Goal: Information Seeking & Learning: Learn about a topic

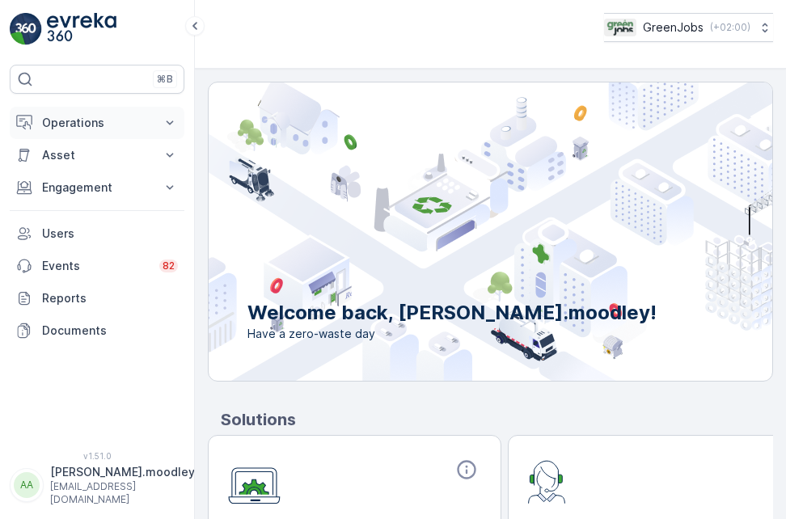
click at [169, 121] on icon at bounding box center [170, 123] width 16 height 16
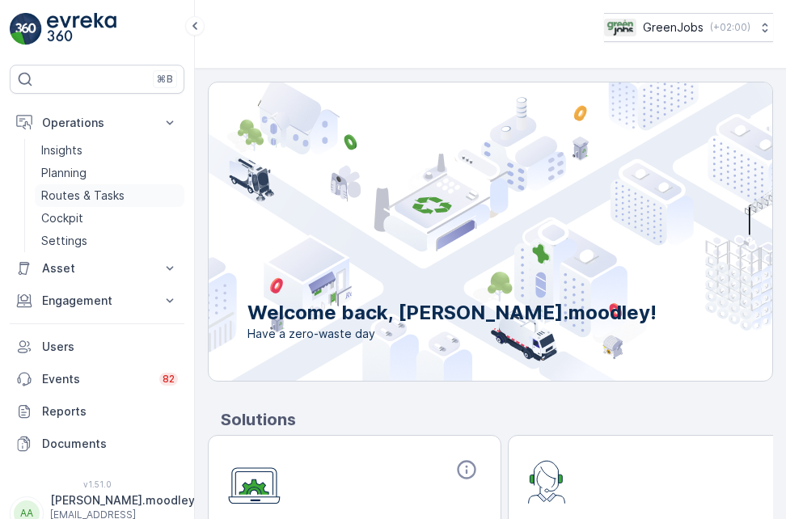
click at [91, 193] on p "Routes & Tasks" at bounding box center [82, 196] width 83 height 16
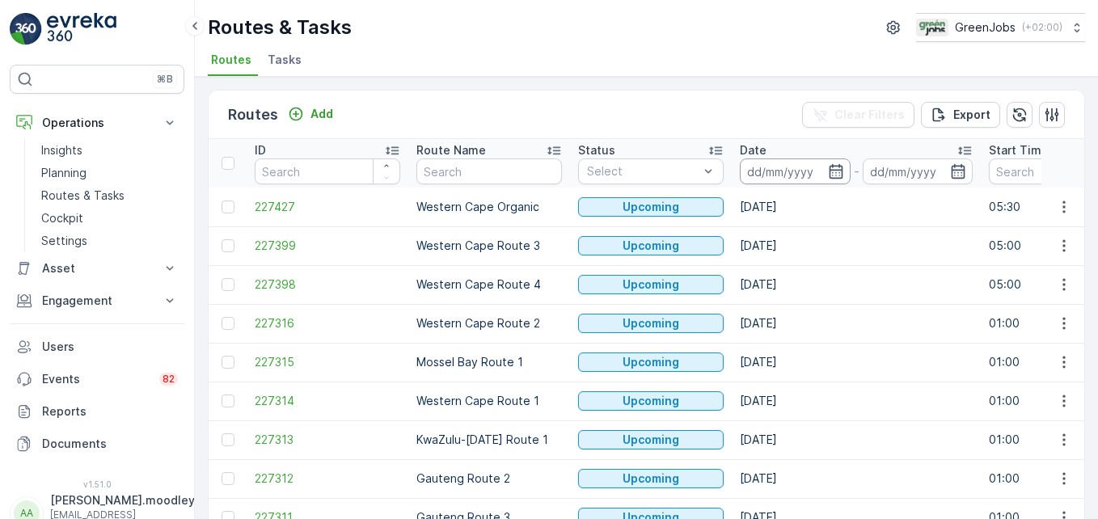
click at [777, 172] on input at bounding box center [795, 172] width 111 height 26
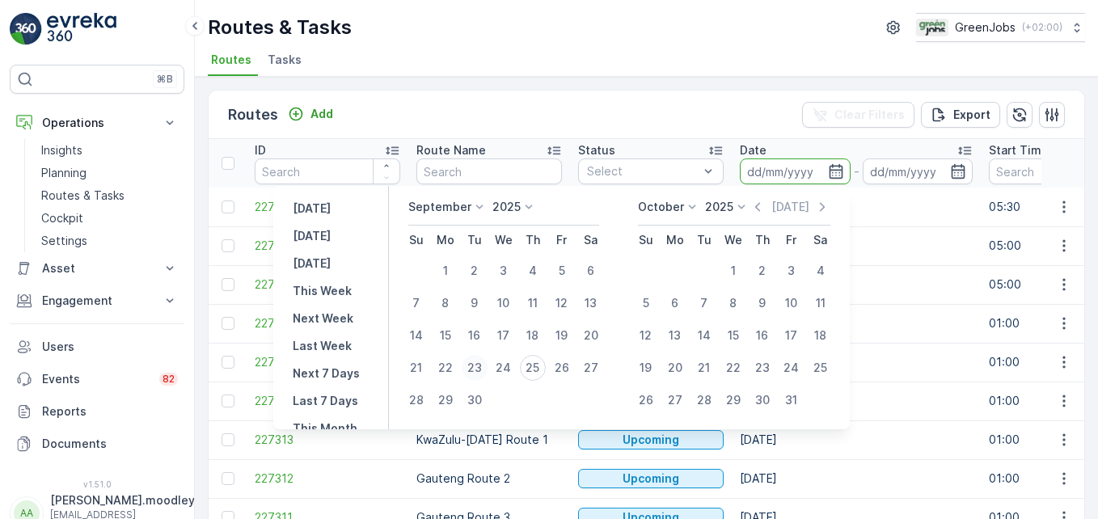
click at [477, 366] on div "23" at bounding box center [475, 368] width 26 height 26
type input "[DATE]"
click at [477, 366] on div "23" at bounding box center [475, 368] width 26 height 26
type input "[DATE]"
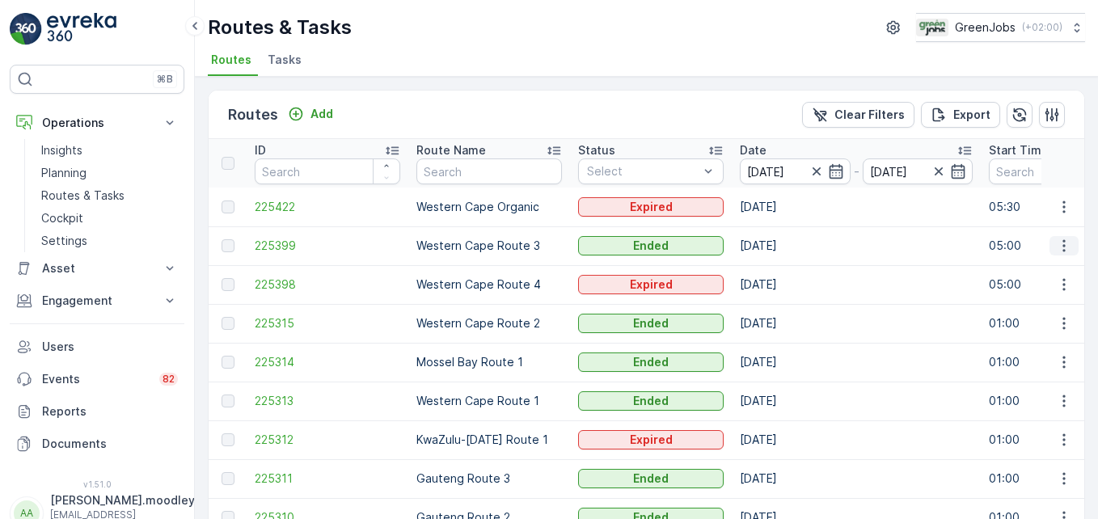
click at [785, 247] on icon "button" at bounding box center [1064, 246] width 16 height 16
click at [785, 269] on span "See More Details" at bounding box center [1026, 270] width 94 height 16
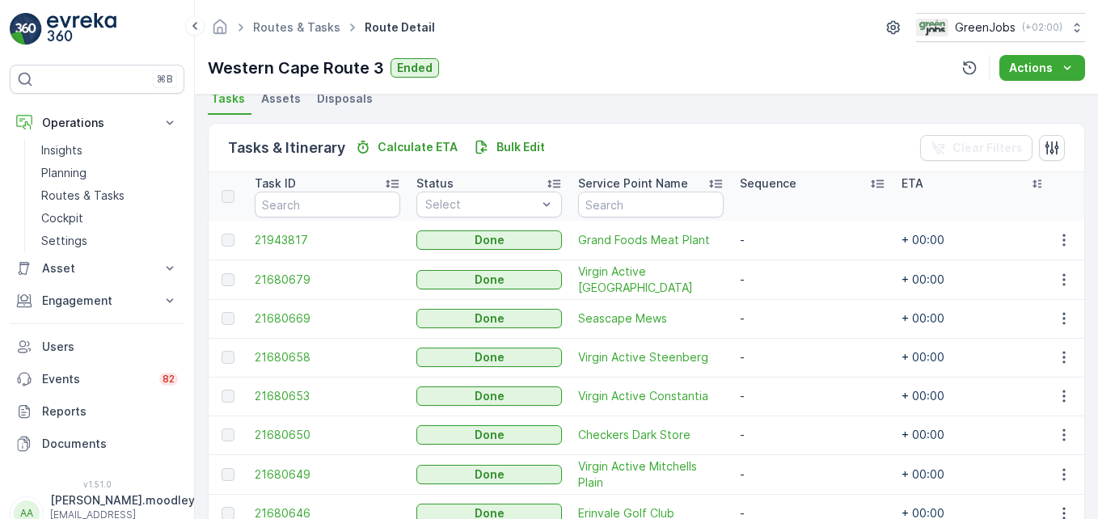
scroll to position [404, 0]
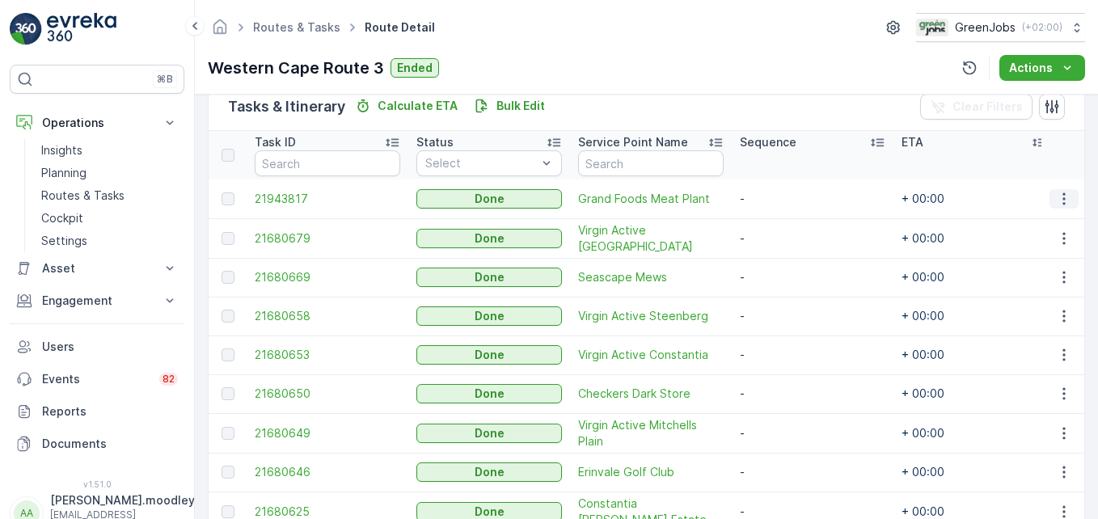
click at [785, 197] on button "button" at bounding box center [1064, 198] width 29 height 19
click at [785, 219] on span "See More Details" at bounding box center [1045, 223] width 94 height 16
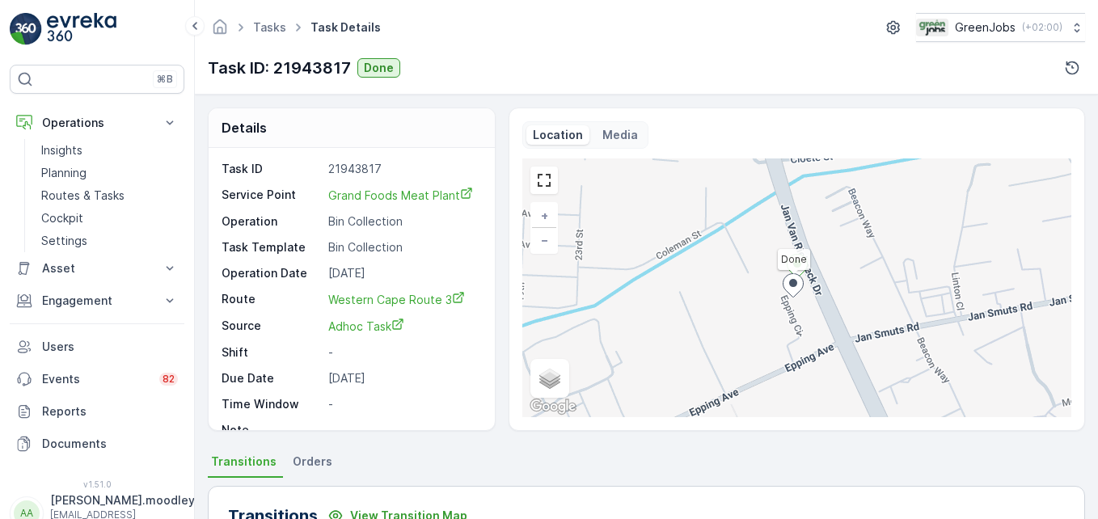
scroll to position [324, 0]
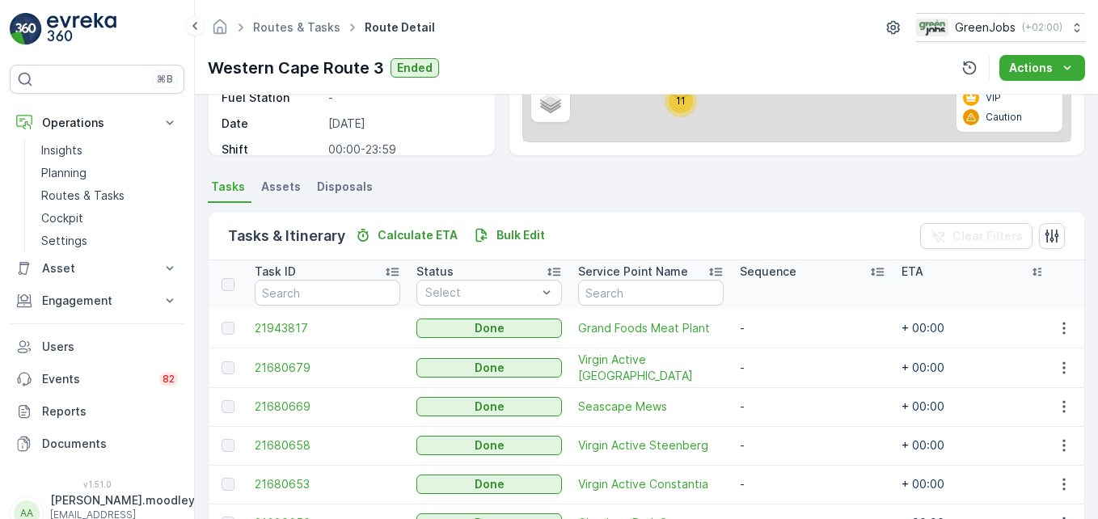
scroll to position [404, 0]
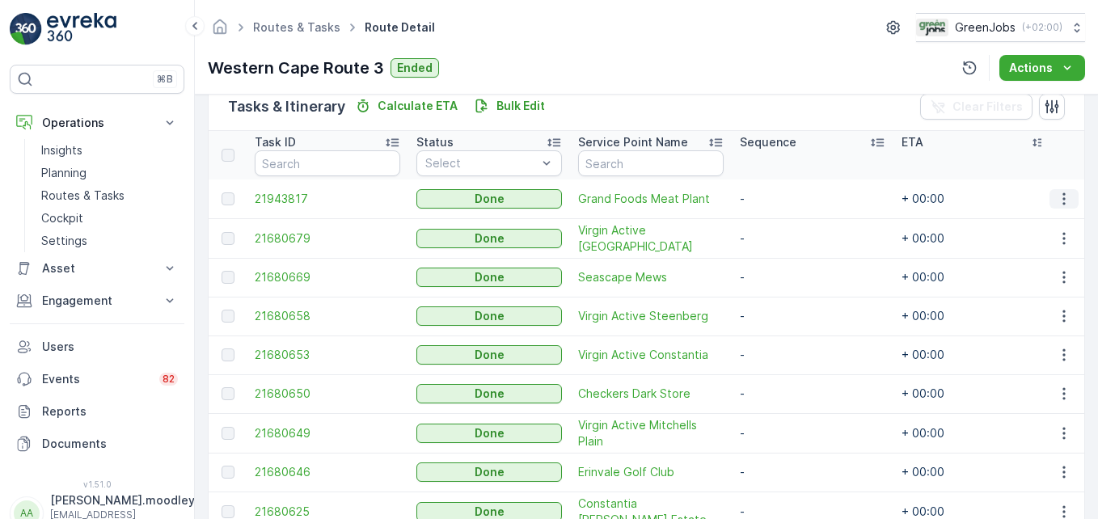
click at [785, 188] on td at bounding box center [1064, 199] width 44 height 39
click at [785, 191] on icon "button" at bounding box center [1064, 199] width 16 height 16
click at [785, 218] on span "See More Details" at bounding box center [1045, 223] width 94 height 16
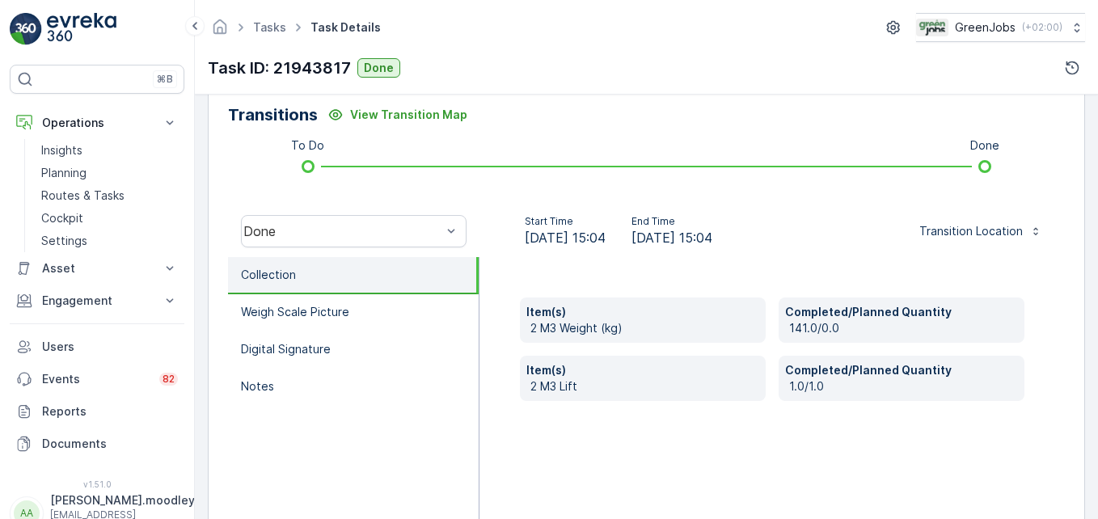
scroll to position [404, 0]
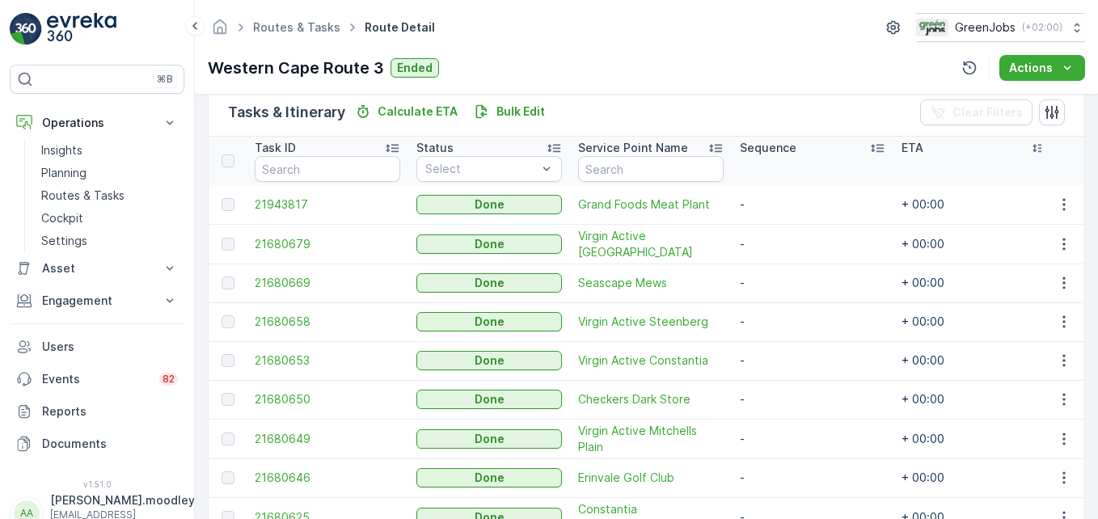
scroll to position [404, 0]
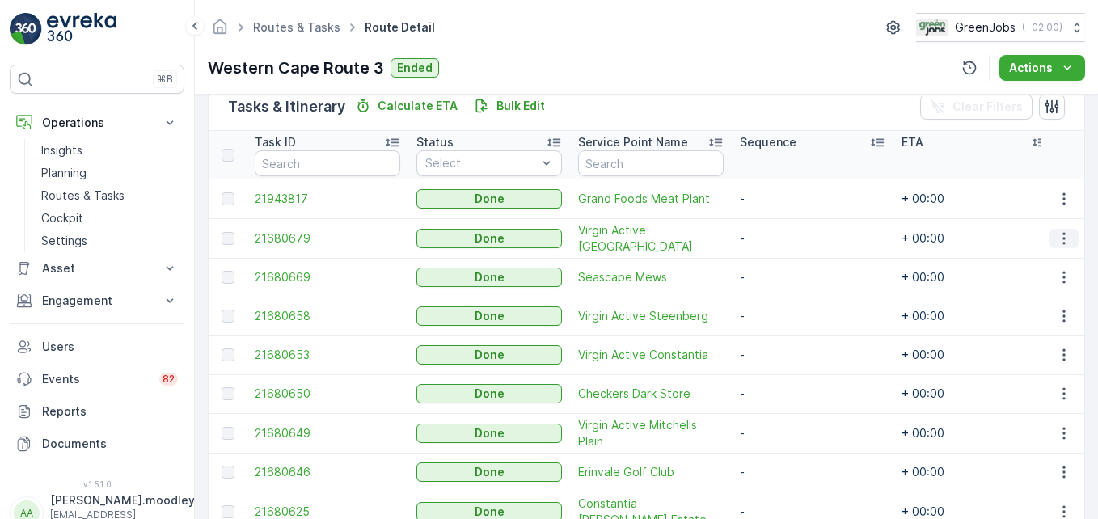
click at [785, 237] on icon "button" at bounding box center [1064, 238] width 16 height 16
click at [785, 257] on span "See More Details" at bounding box center [1045, 262] width 94 height 16
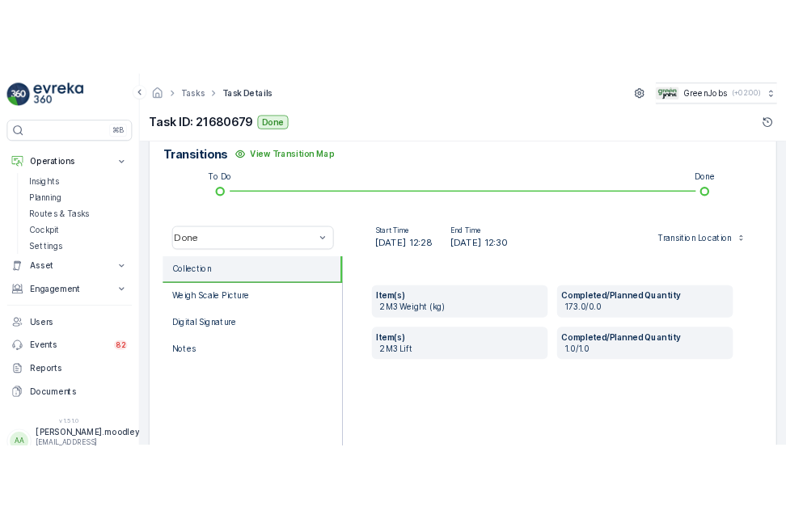
scroll to position [404, 0]
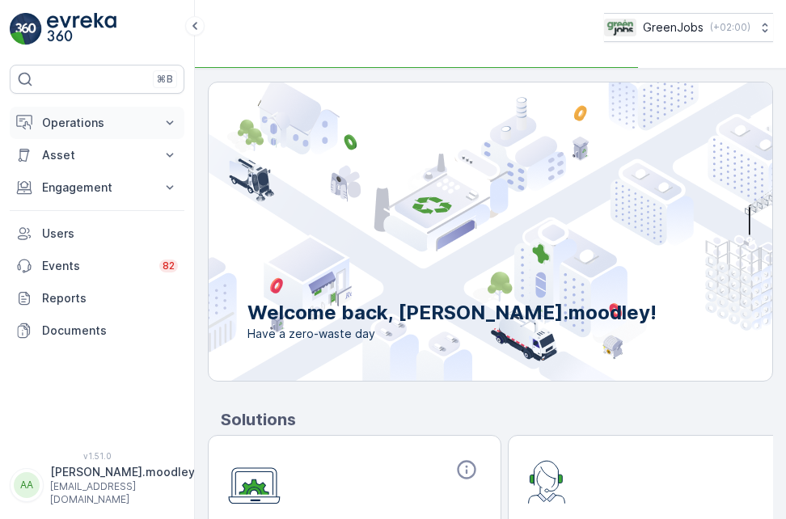
click at [164, 119] on icon at bounding box center [170, 123] width 16 height 16
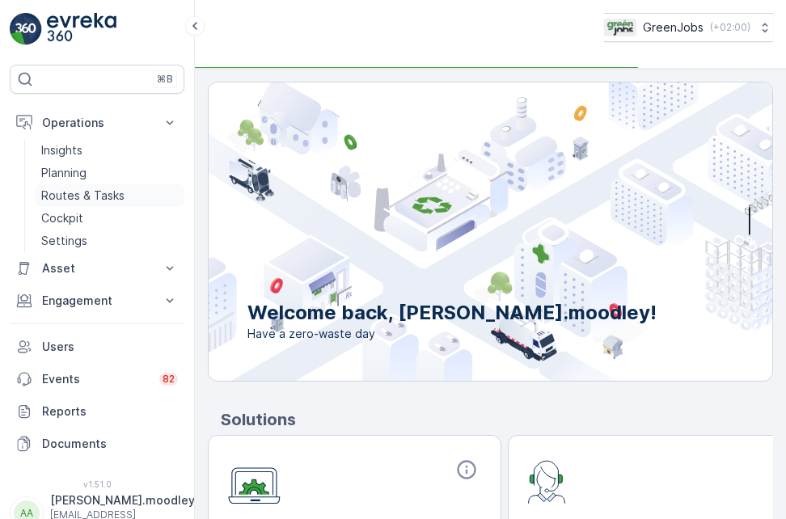
click at [95, 198] on p "Routes & Tasks" at bounding box center [82, 196] width 83 height 16
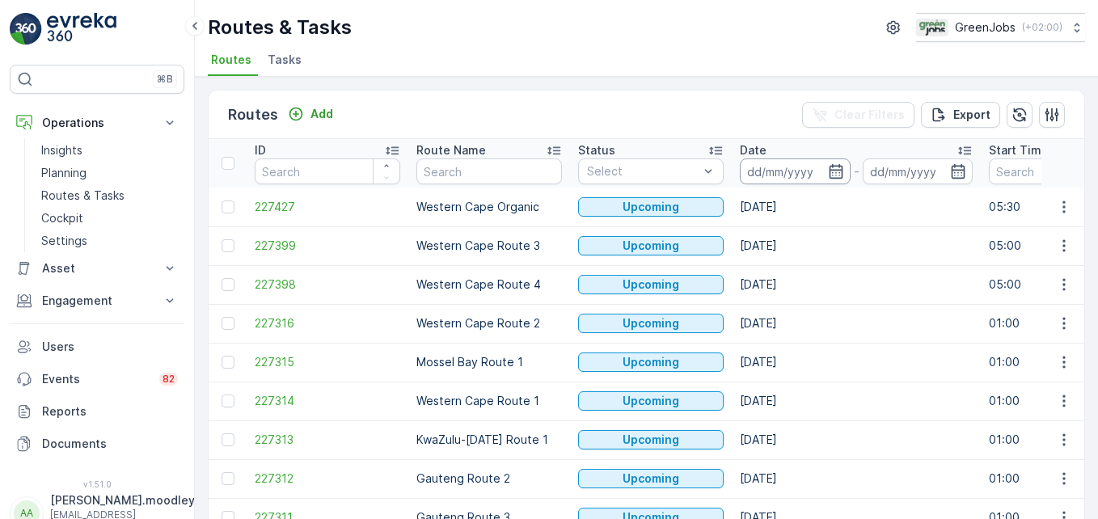
click at [785, 165] on input at bounding box center [795, 172] width 111 height 26
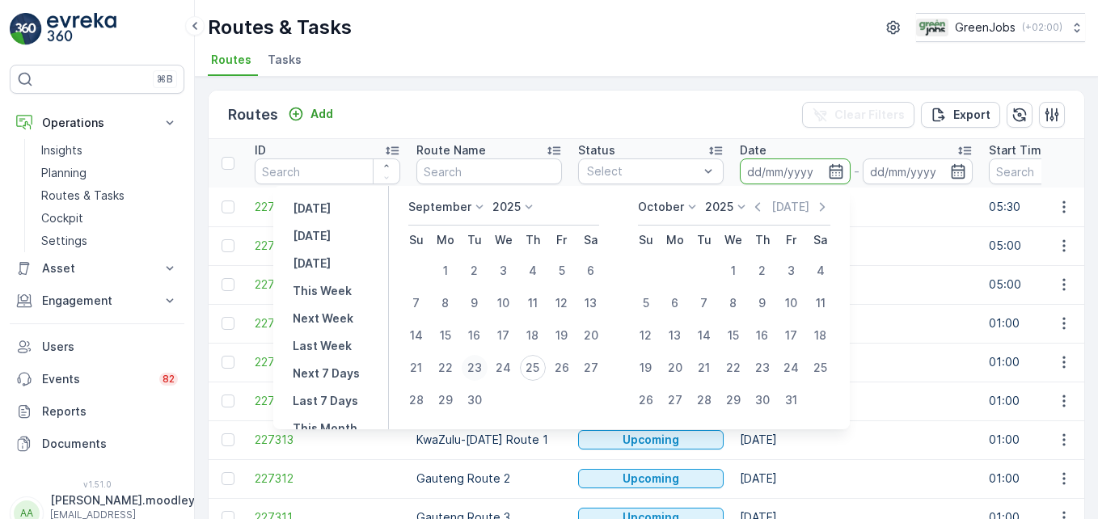
click at [480, 363] on div "23" at bounding box center [475, 368] width 26 height 26
type input "[DATE]"
click at [480, 363] on div "23" at bounding box center [475, 368] width 26 height 26
type input "[DATE]"
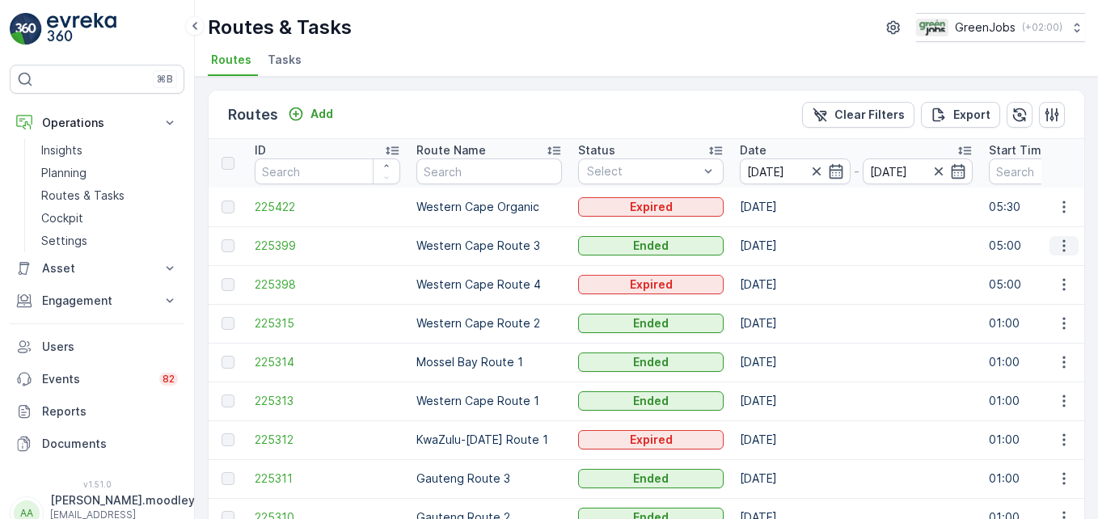
click at [785, 238] on icon "button" at bounding box center [1064, 246] width 16 height 16
click at [785, 269] on span "See More Details" at bounding box center [1026, 270] width 94 height 16
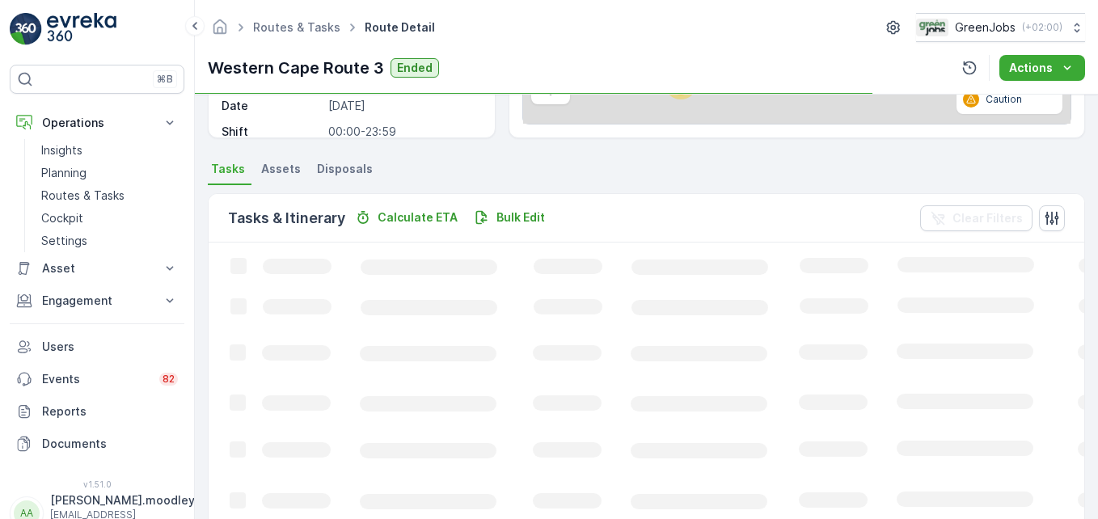
scroll to position [315, 0]
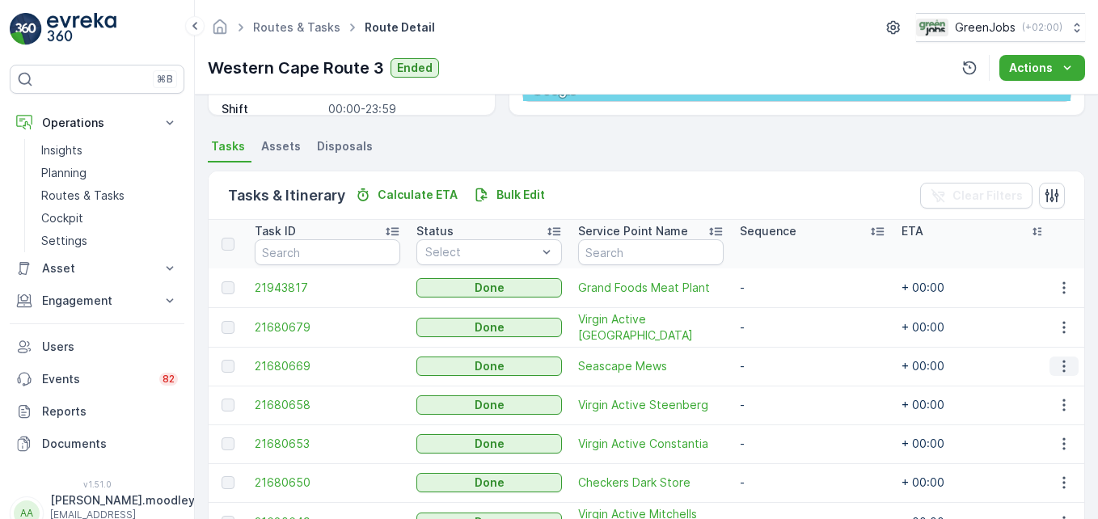
click at [785, 370] on icon "button" at bounding box center [1064, 367] width 2 height 12
click at [785, 387] on span "See More Details" at bounding box center [1045, 390] width 94 height 16
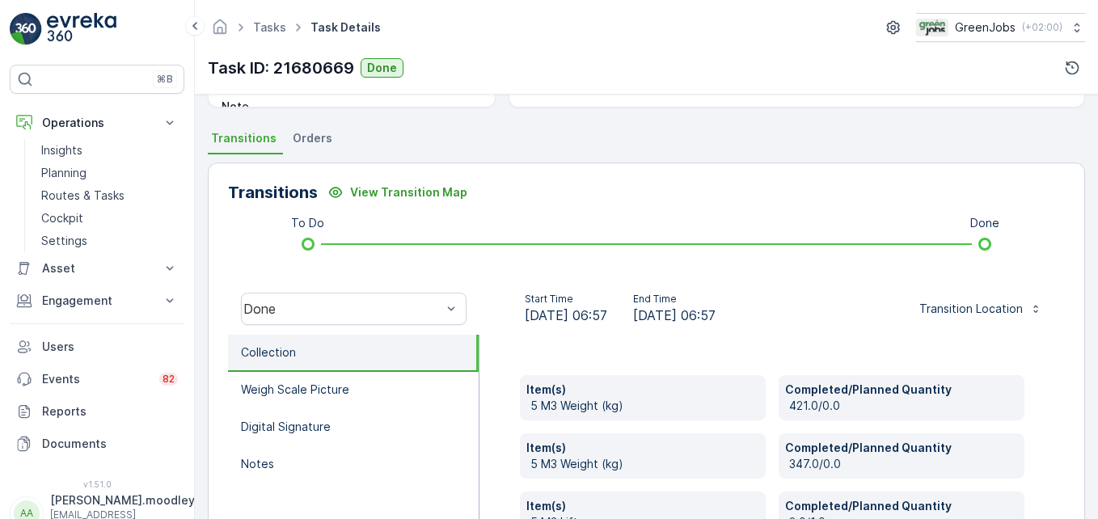
scroll to position [404, 0]
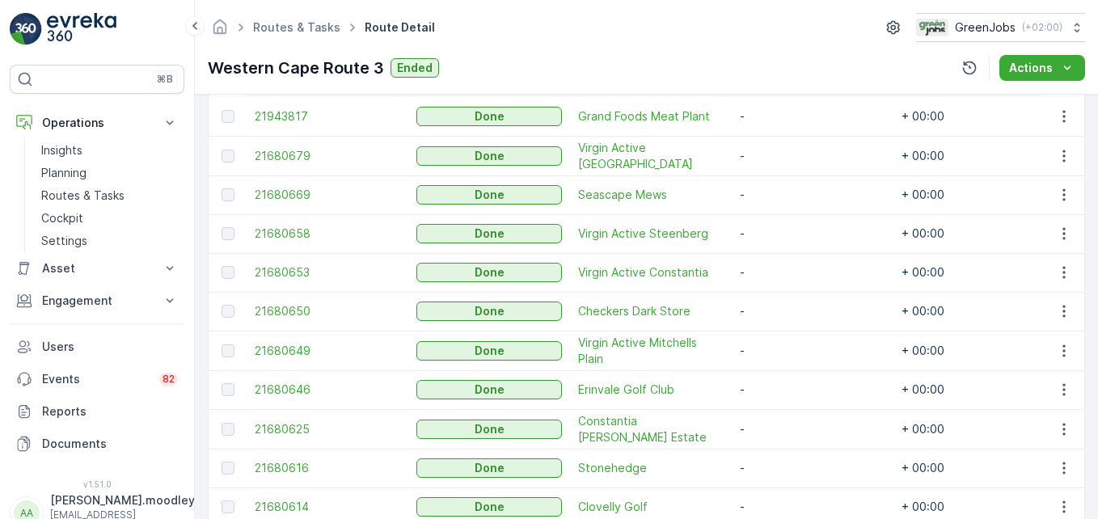
scroll to position [566, 0]
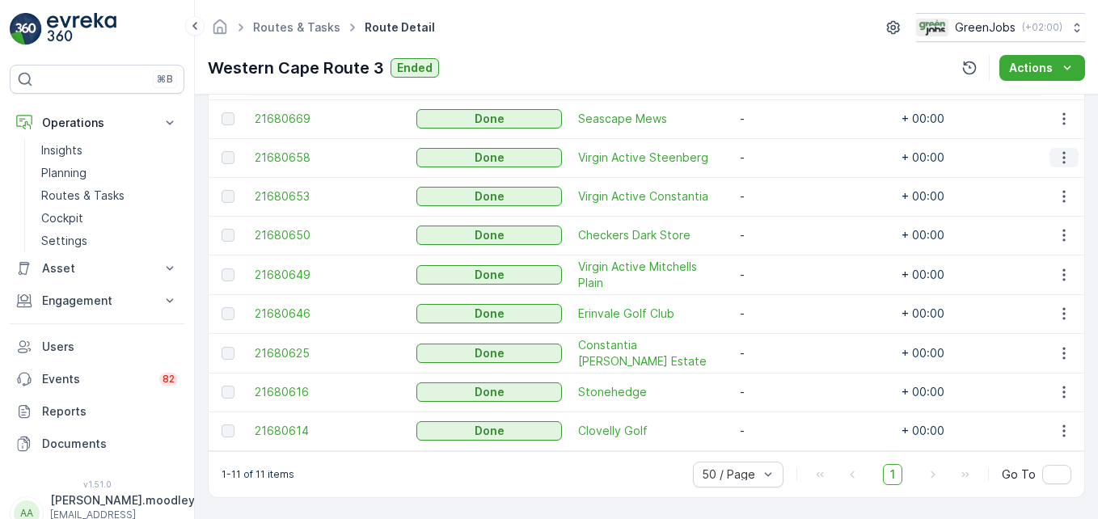
click at [785, 150] on icon "button" at bounding box center [1064, 158] width 16 height 16
click at [785, 177] on span "See More Details" at bounding box center [1045, 178] width 94 height 16
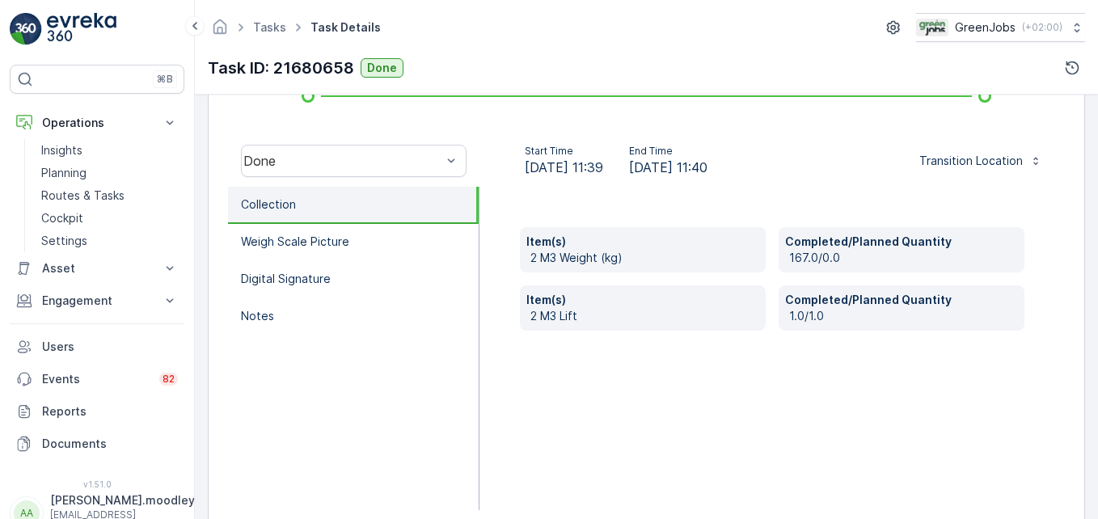
scroll to position [485, 0]
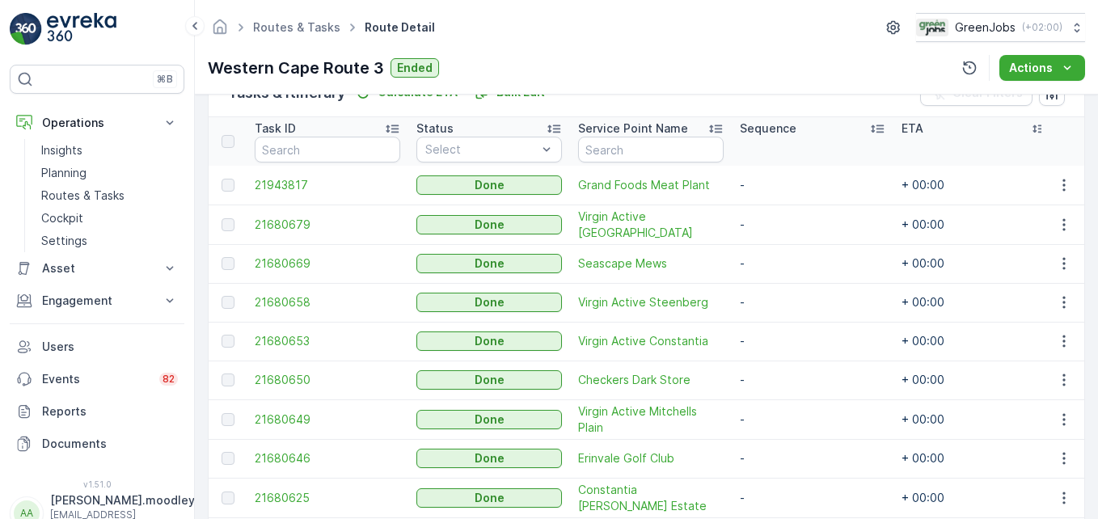
scroll to position [485, 0]
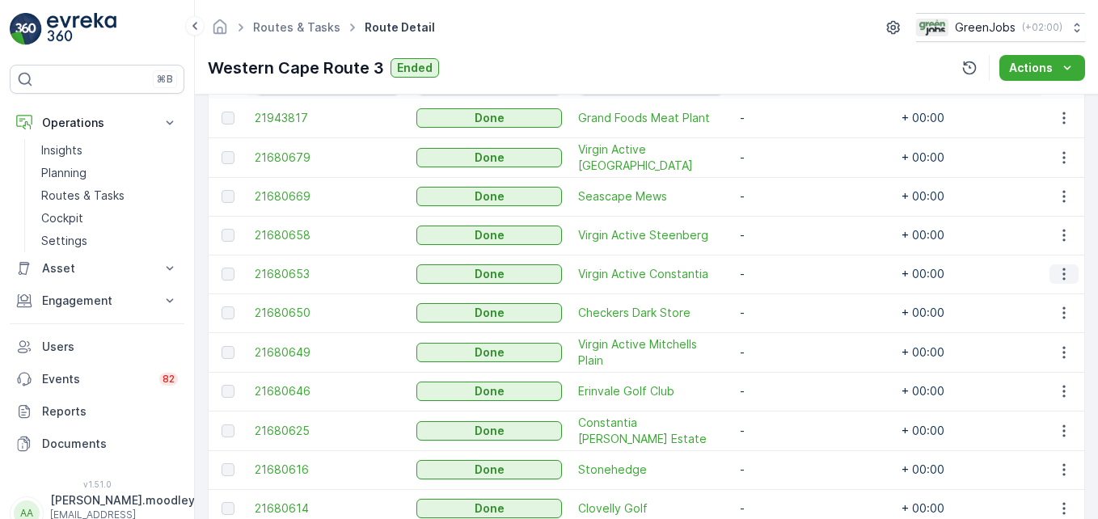
click at [785, 277] on icon "button" at bounding box center [1064, 274] width 16 height 16
click at [785, 299] on span "See More Details" at bounding box center [1045, 298] width 94 height 16
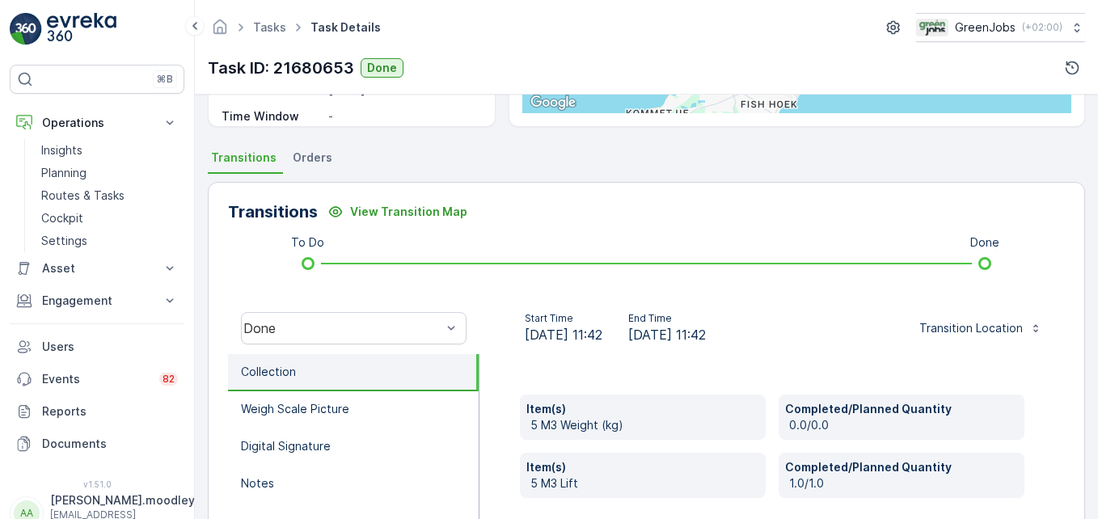
scroll to position [324, 0]
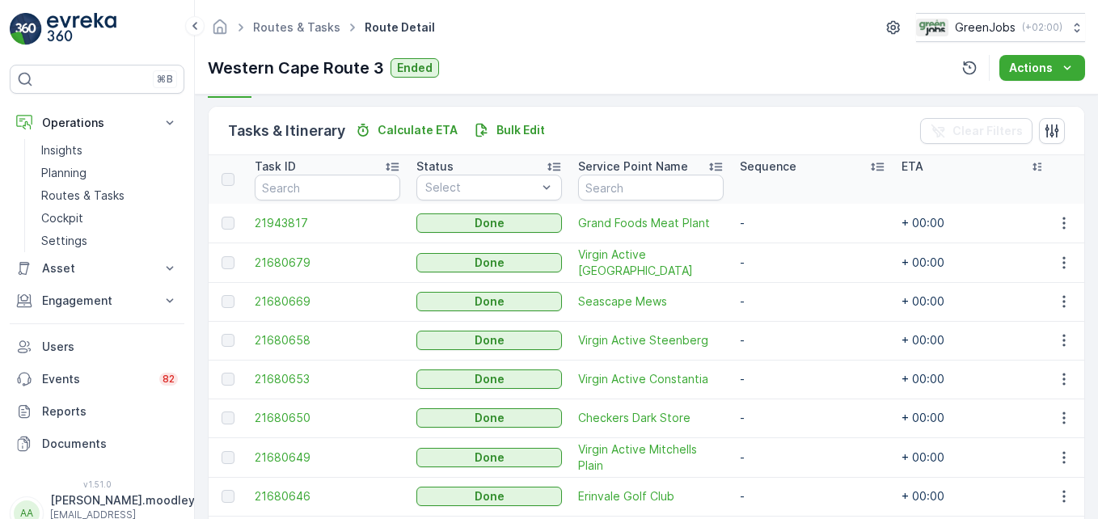
scroll to position [485, 0]
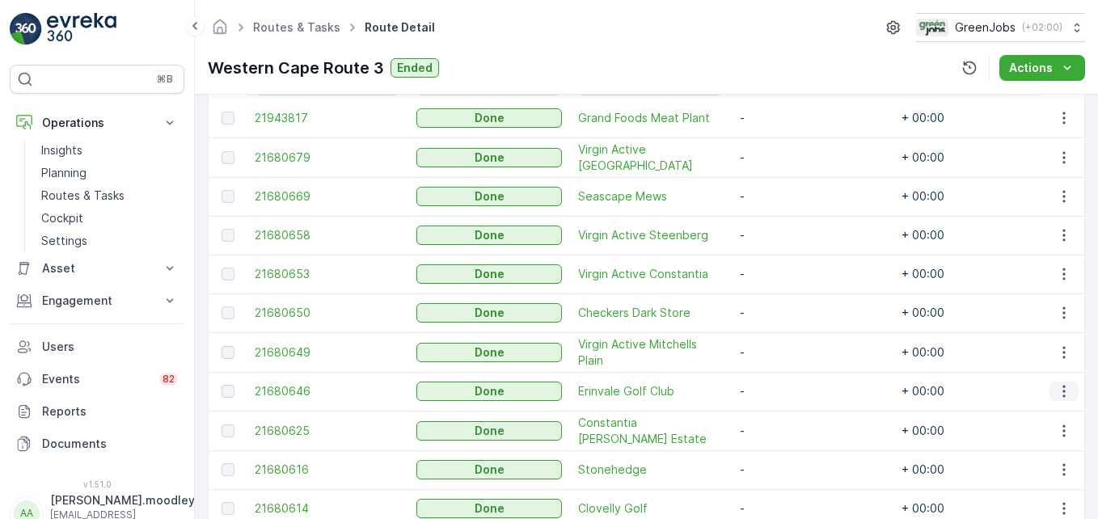
click at [785, 391] on icon "button" at bounding box center [1064, 391] width 16 height 16
click at [785, 415] on span "See More Details" at bounding box center [1045, 415] width 94 height 16
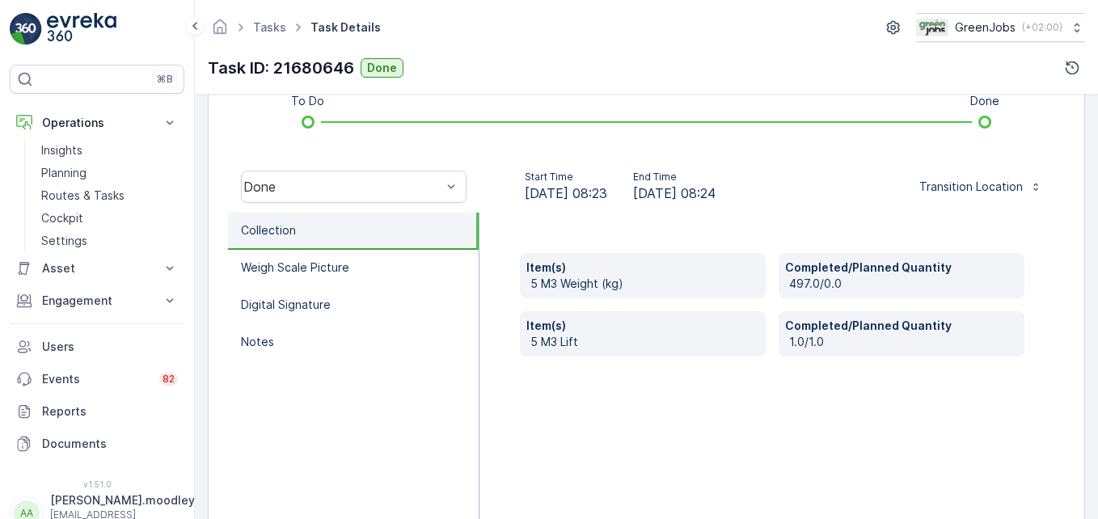
scroll to position [485, 0]
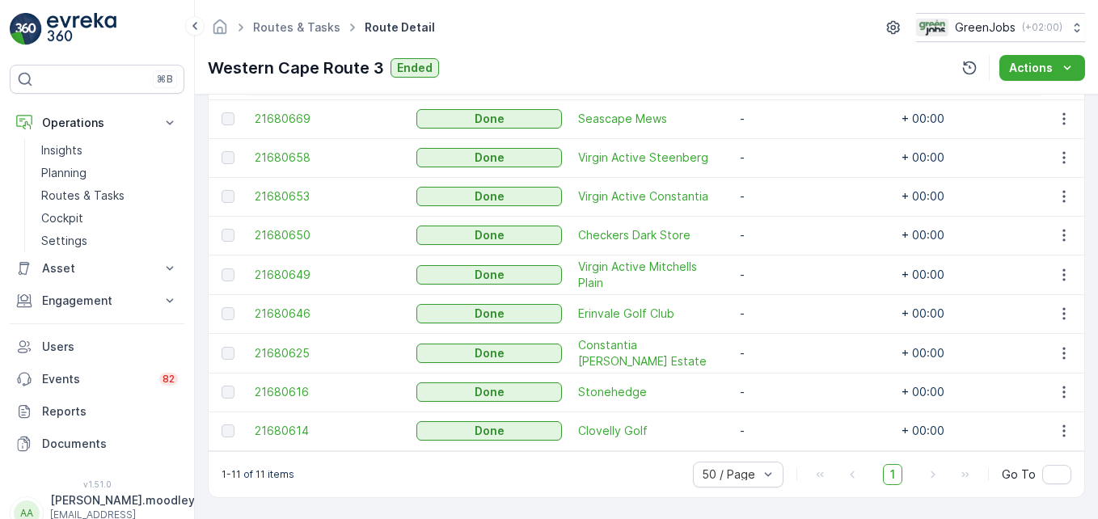
scroll to position [569, 0]
click at [785, 385] on icon "button" at bounding box center [1064, 392] width 16 height 16
click at [785, 405] on span "See More Details" at bounding box center [1045, 408] width 94 height 16
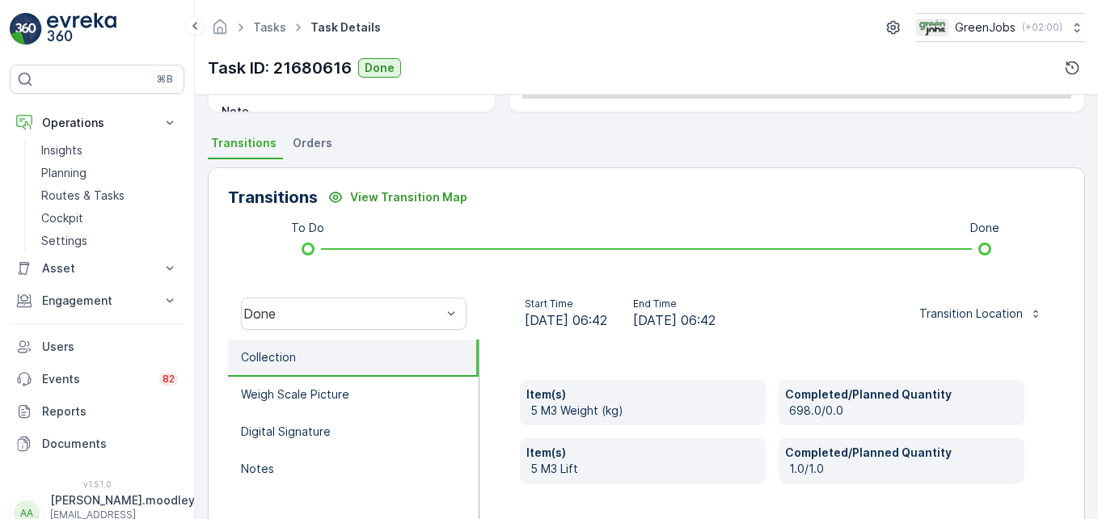
scroll to position [324, 0]
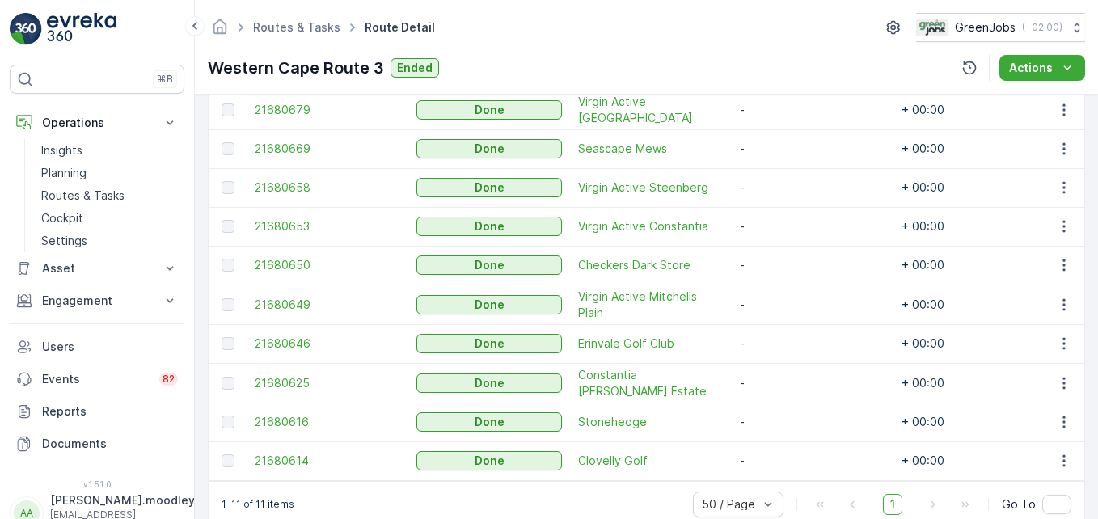
scroll to position [569, 0]
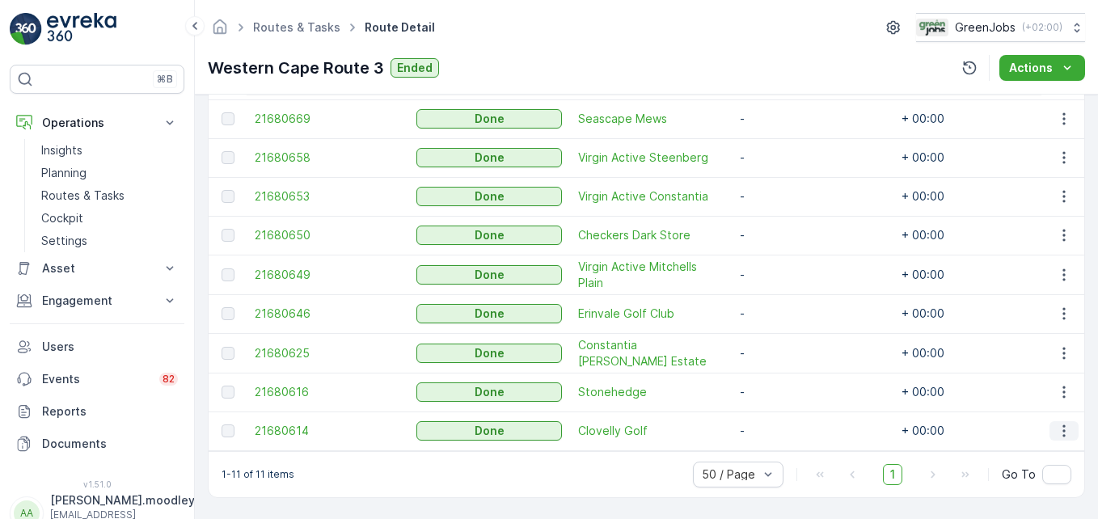
click at [785, 429] on icon "button" at bounding box center [1064, 431] width 16 height 16
click at [785, 446] on span "See More Details" at bounding box center [1045, 447] width 94 height 16
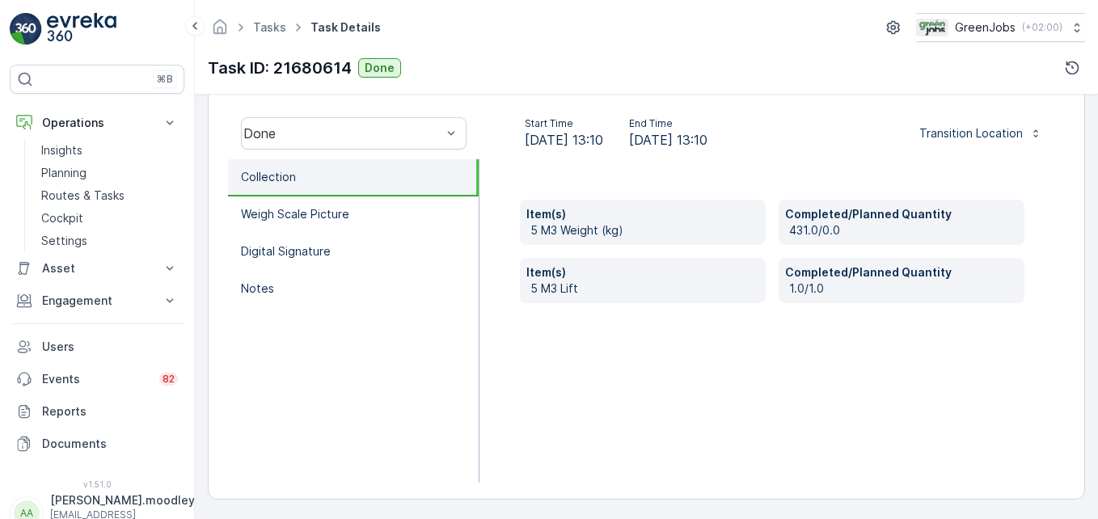
scroll to position [501, 0]
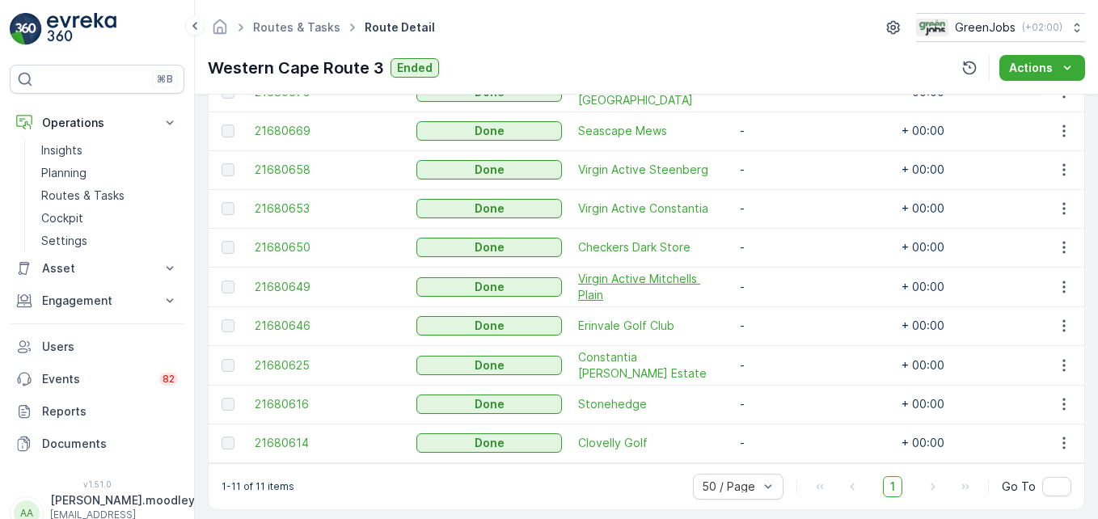
scroll to position [566, 0]
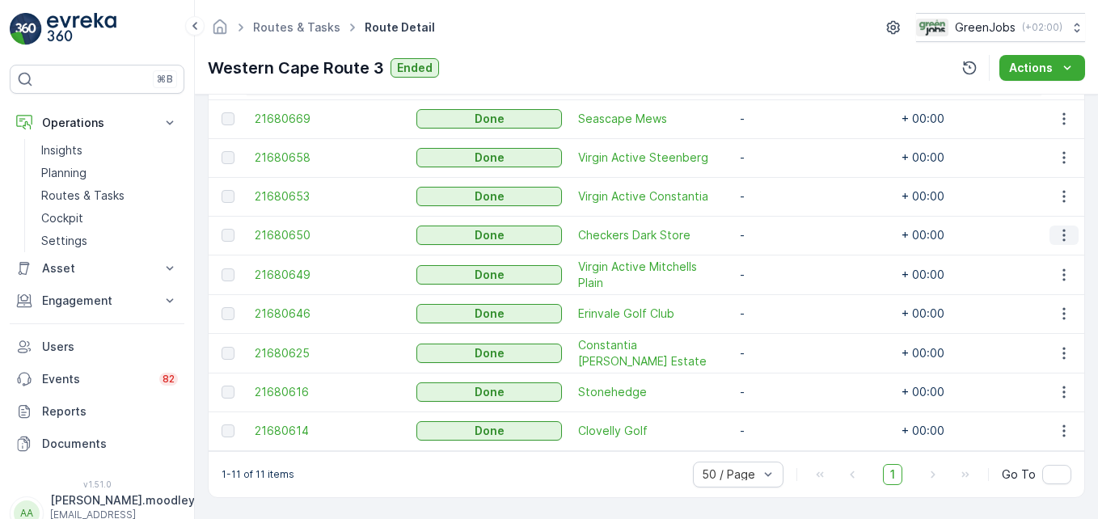
click at [785, 229] on icon "button" at bounding box center [1064, 235] width 16 height 16
click at [785, 255] on span "See More Details" at bounding box center [1045, 255] width 94 height 16
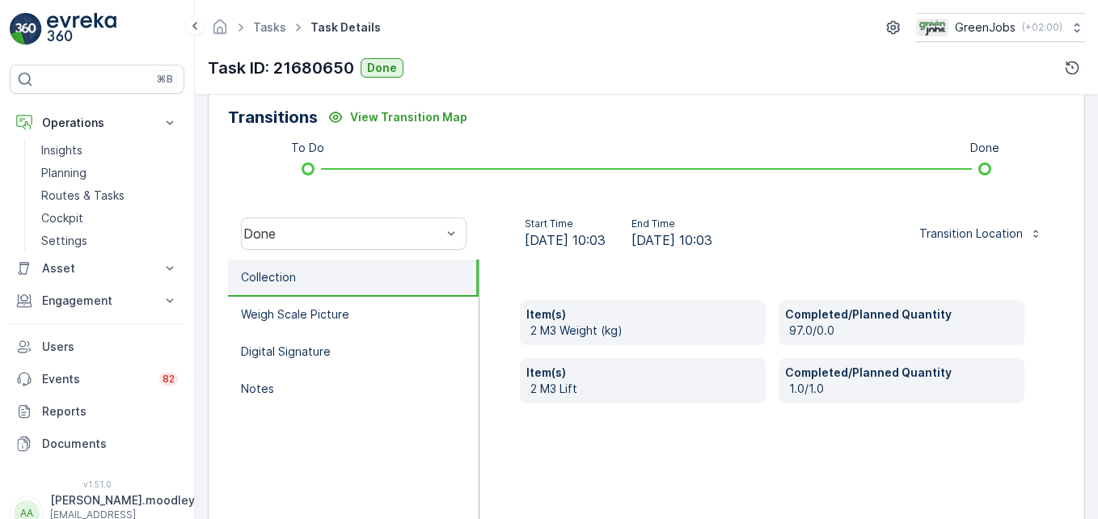
scroll to position [404, 0]
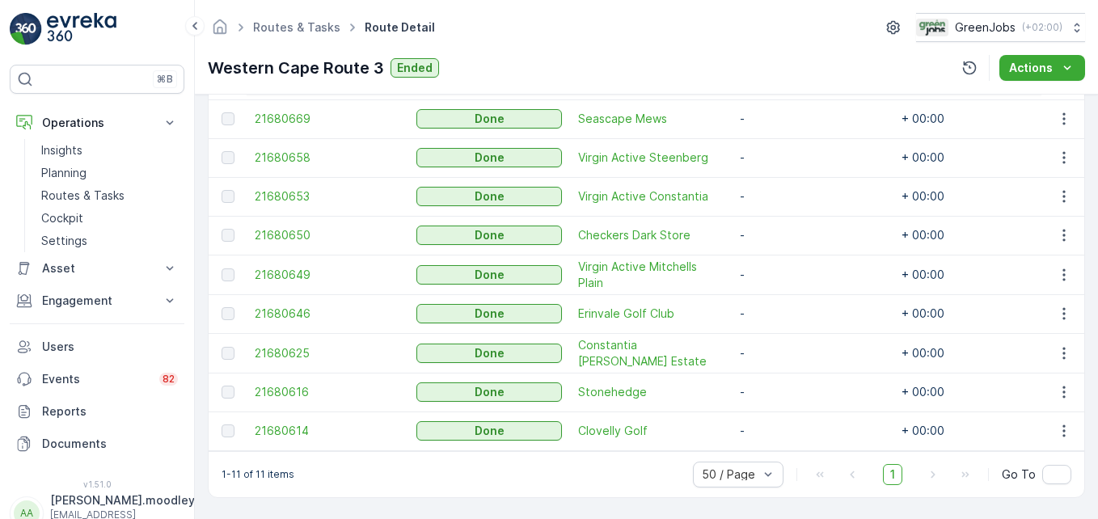
scroll to position [569, 0]
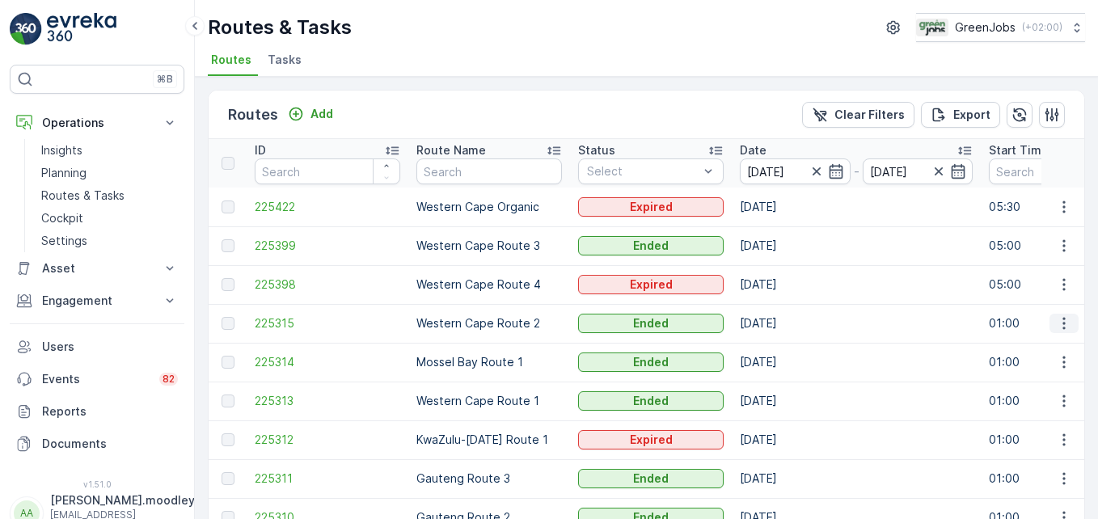
click at [785, 329] on icon "button" at bounding box center [1064, 324] width 2 height 12
click at [785, 340] on span "See More Details" at bounding box center [1026, 348] width 94 height 16
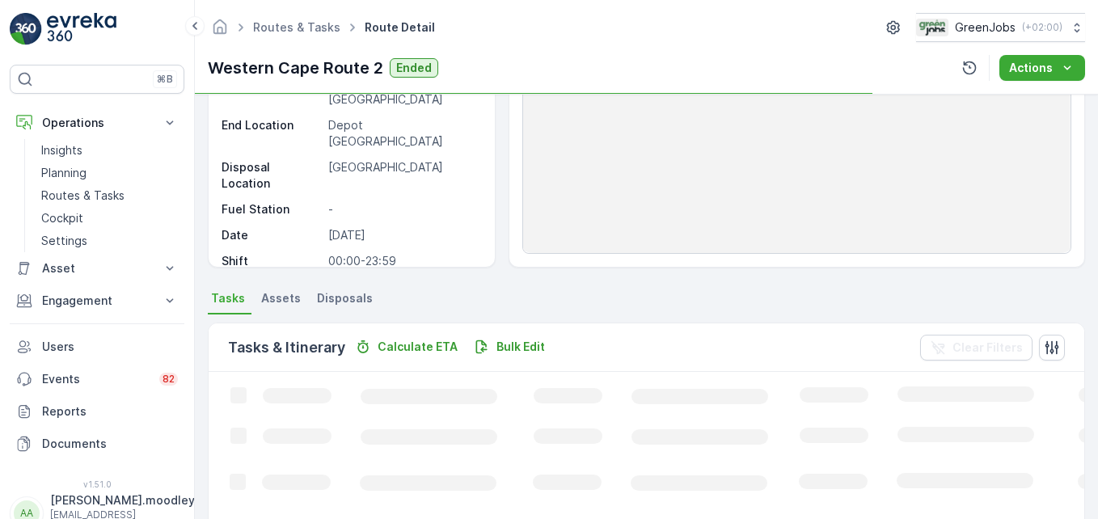
scroll to position [404, 0]
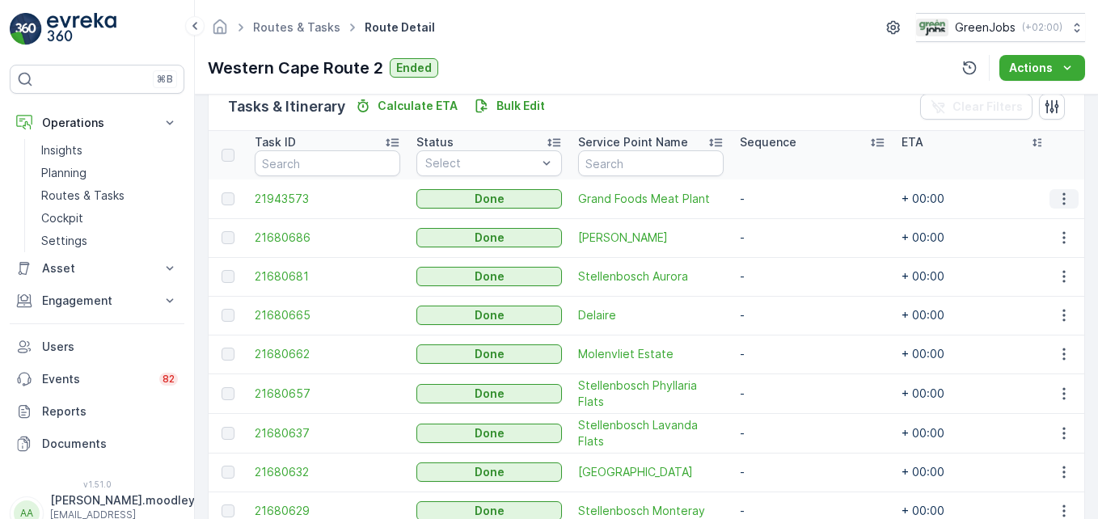
click at [785, 195] on icon "button" at bounding box center [1064, 199] width 16 height 16
click at [785, 220] on span "See More Details" at bounding box center [1045, 223] width 94 height 16
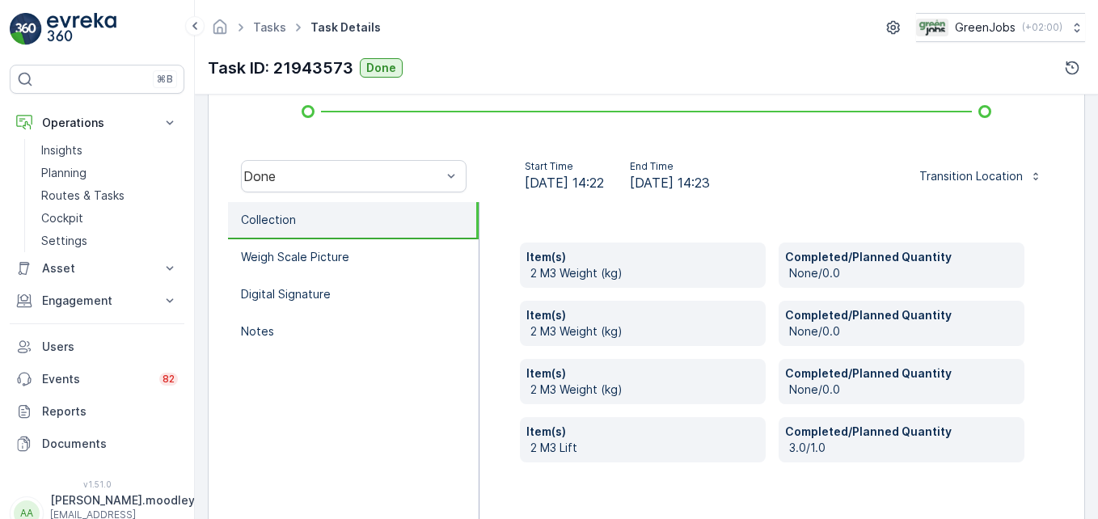
scroll to position [485, 0]
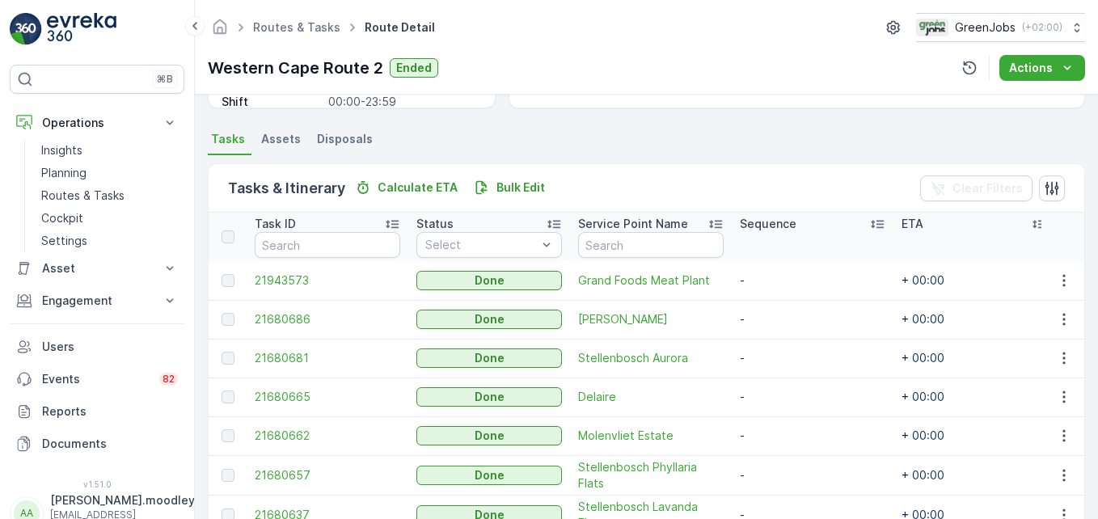
scroll to position [324, 0]
drag, startPoint x: 1063, startPoint y: 315, endPoint x: 1055, endPoint y: 324, distance: 12.6
click at [785, 315] on icon "button" at bounding box center [1064, 319] width 16 height 16
click at [785, 340] on span "See More Details" at bounding box center [1045, 343] width 94 height 16
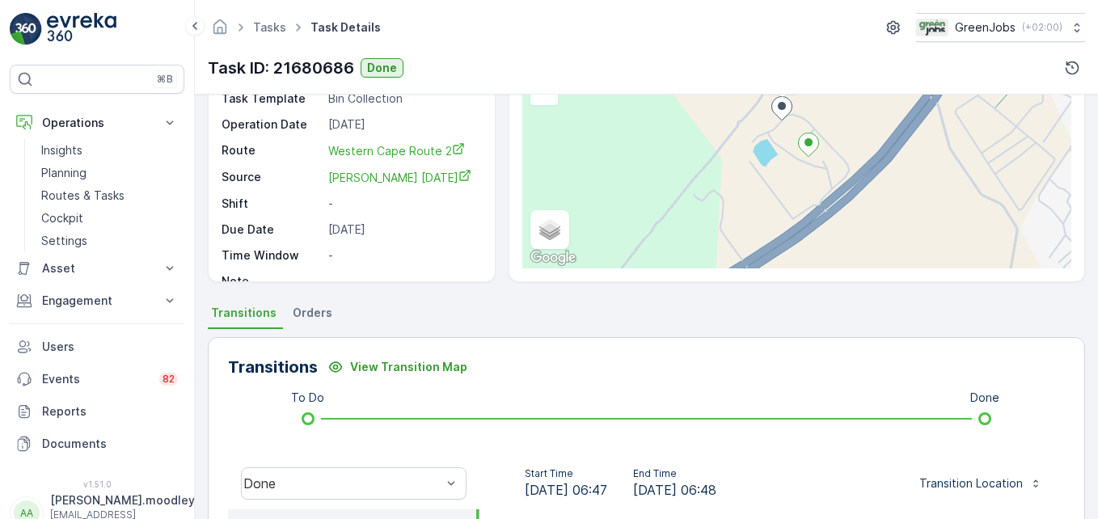
scroll to position [324, 0]
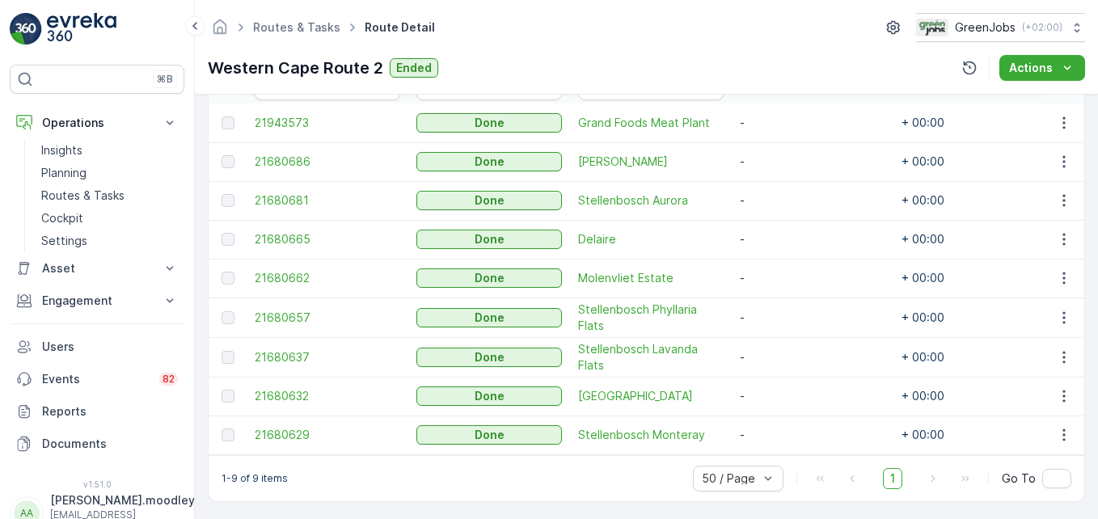
scroll to position [493, 0]
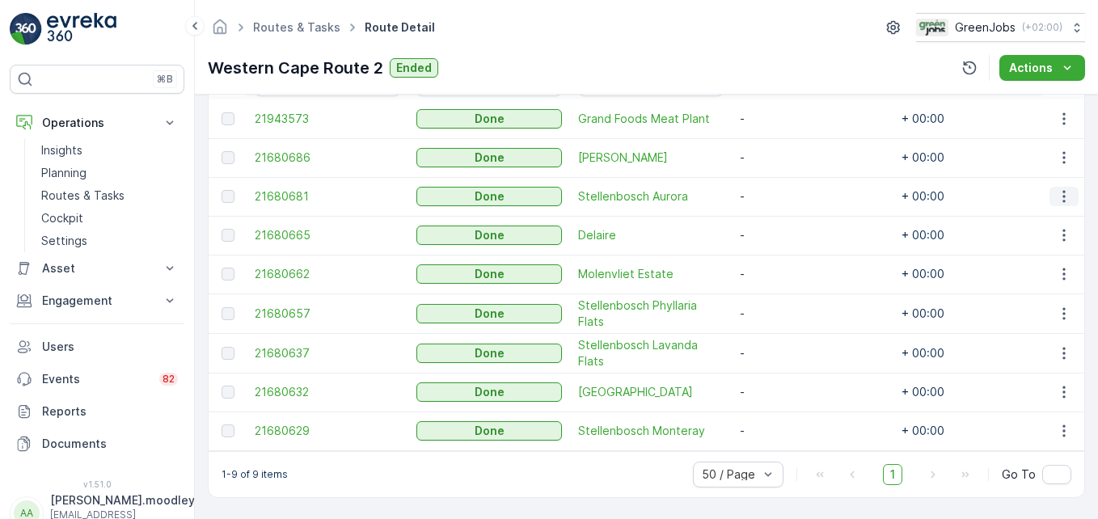
click at [785, 190] on icon "button" at bounding box center [1064, 196] width 16 height 16
click at [785, 209] on span "See More Details" at bounding box center [1045, 213] width 94 height 16
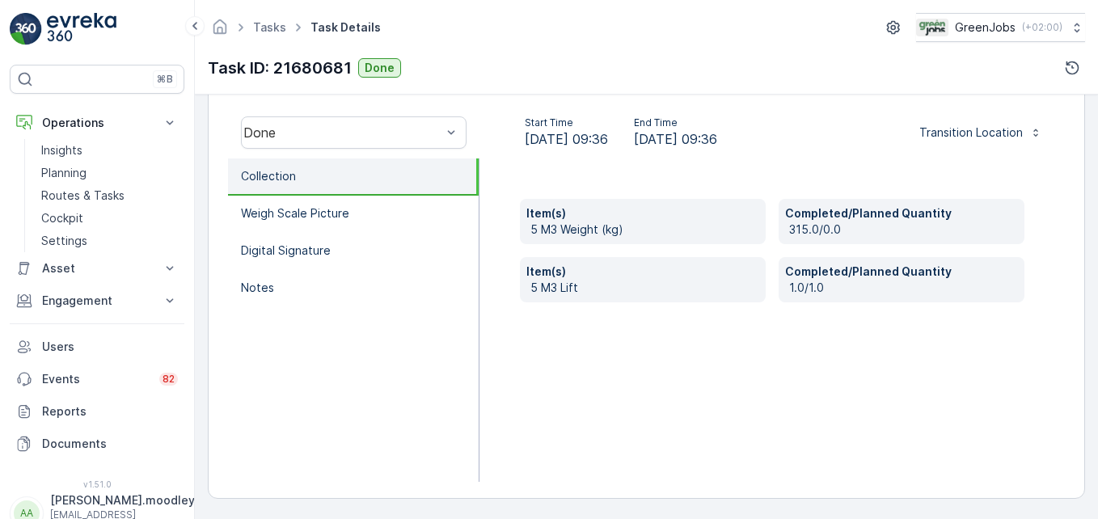
scroll to position [501, 0]
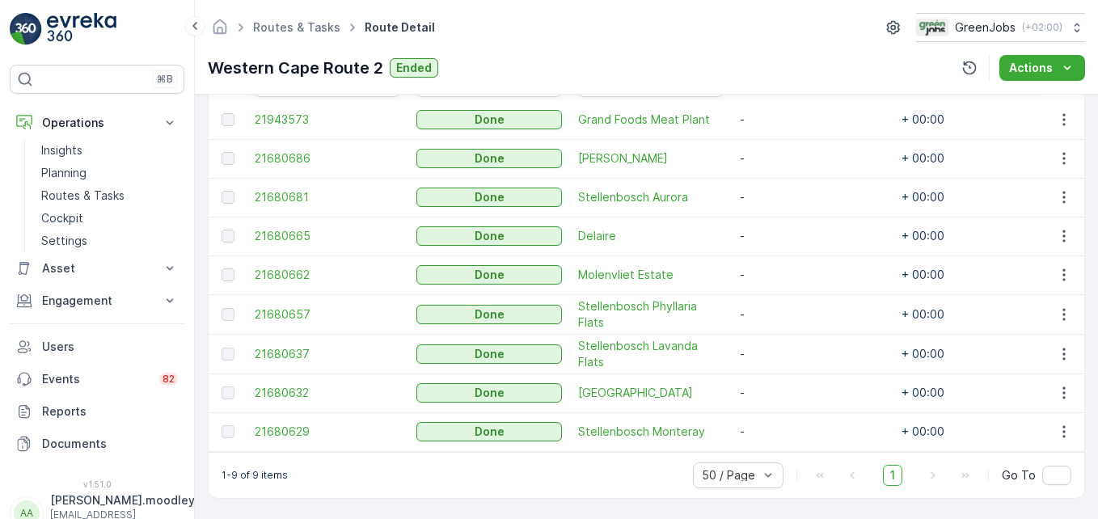
scroll to position [493, 0]
click at [785, 226] on button "button" at bounding box center [1064, 235] width 29 height 19
click at [785, 251] on span "See More Details" at bounding box center [1045, 251] width 94 height 16
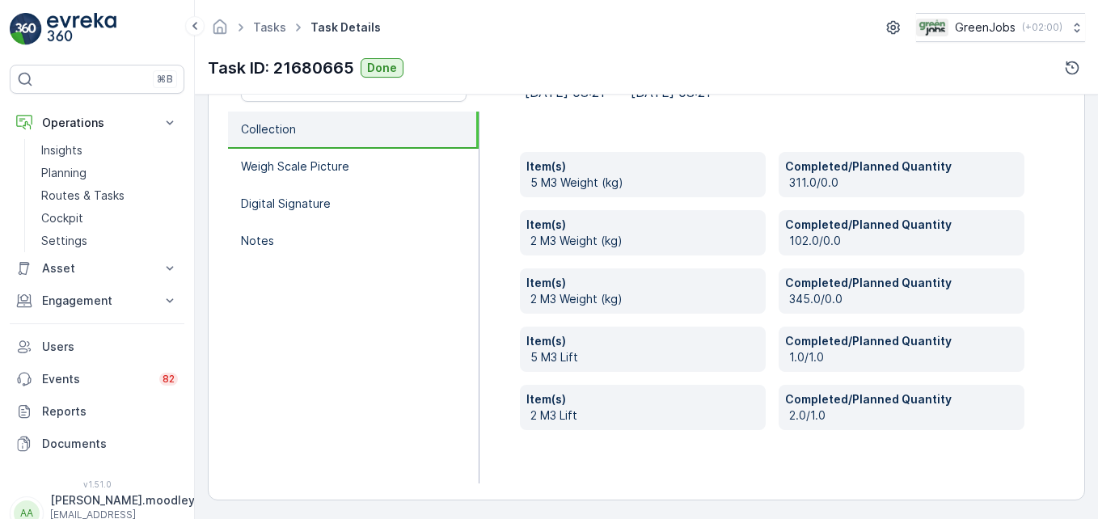
scroll to position [549, 0]
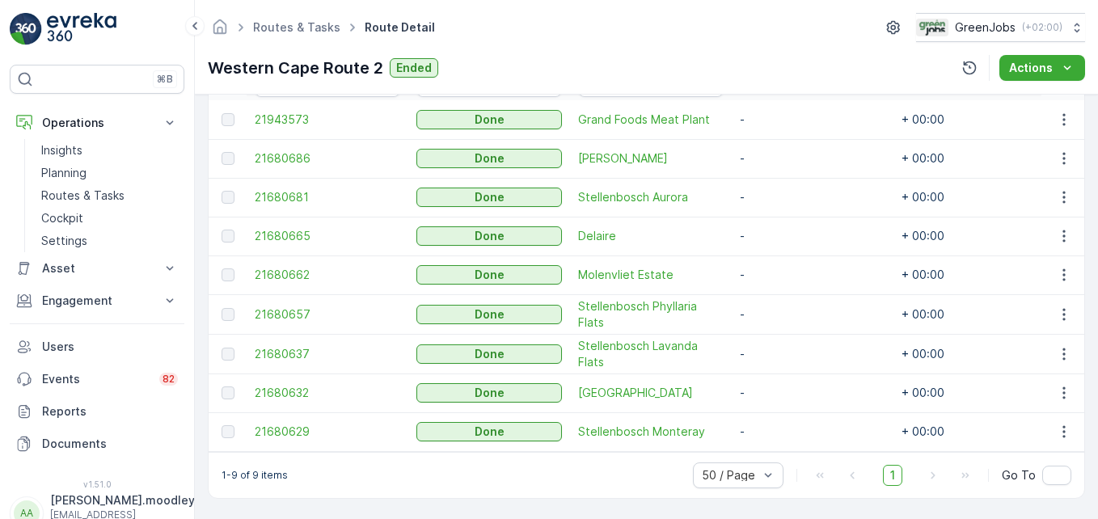
scroll to position [493, 0]
click at [785, 306] on icon "button" at bounding box center [1064, 314] width 16 height 16
click at [785, 327] on span "See More Details" at bounding box center [1045, 330] width 94 height 16
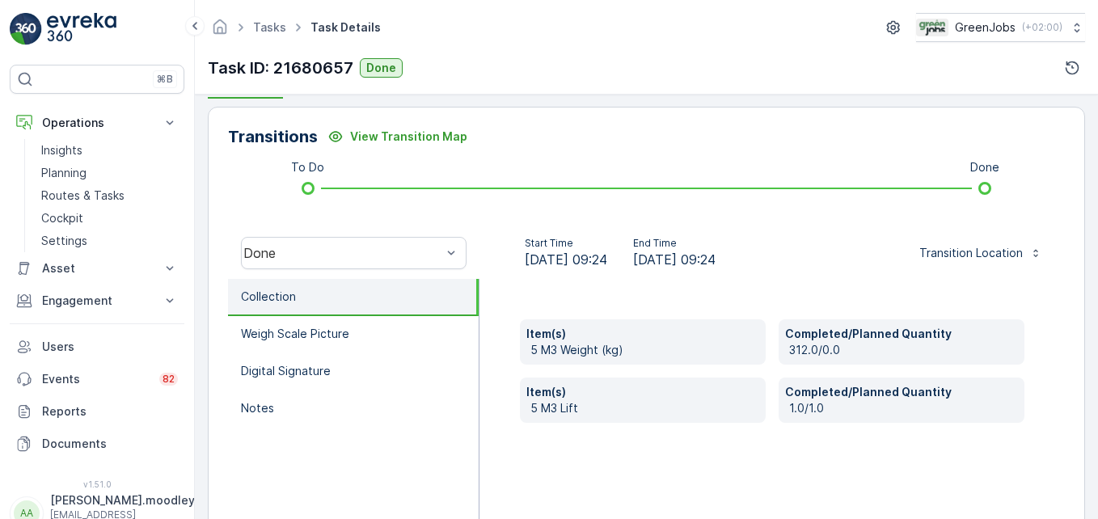
scroll to position [404, 0]
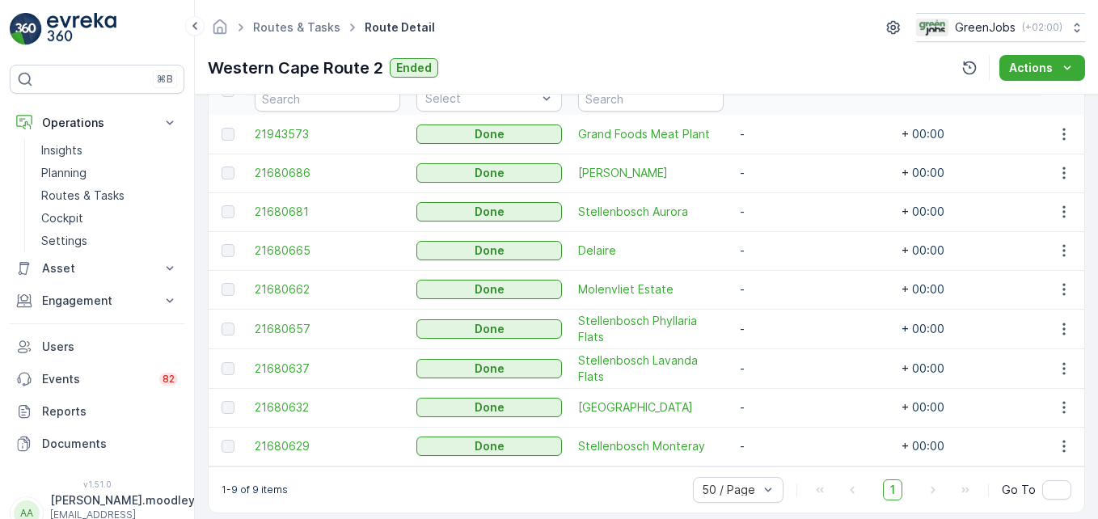
scroll to position [493, 0]
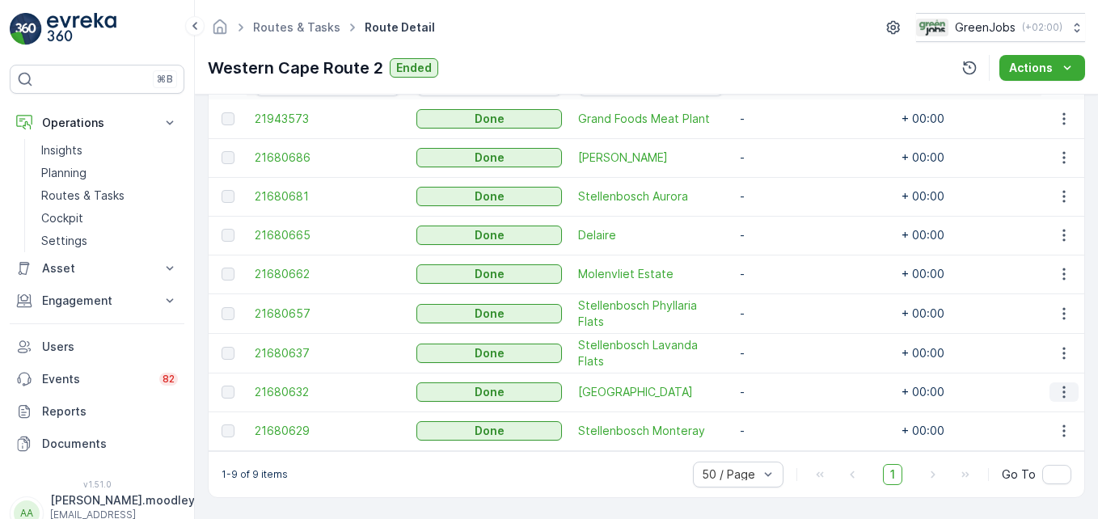
click at [785, 384] on icon "button" at bounding box center [1064, 392] width 16 height 16
click at [785, 404] on span "See More Details" at bounding box center [1045, 408] width 94 height 16
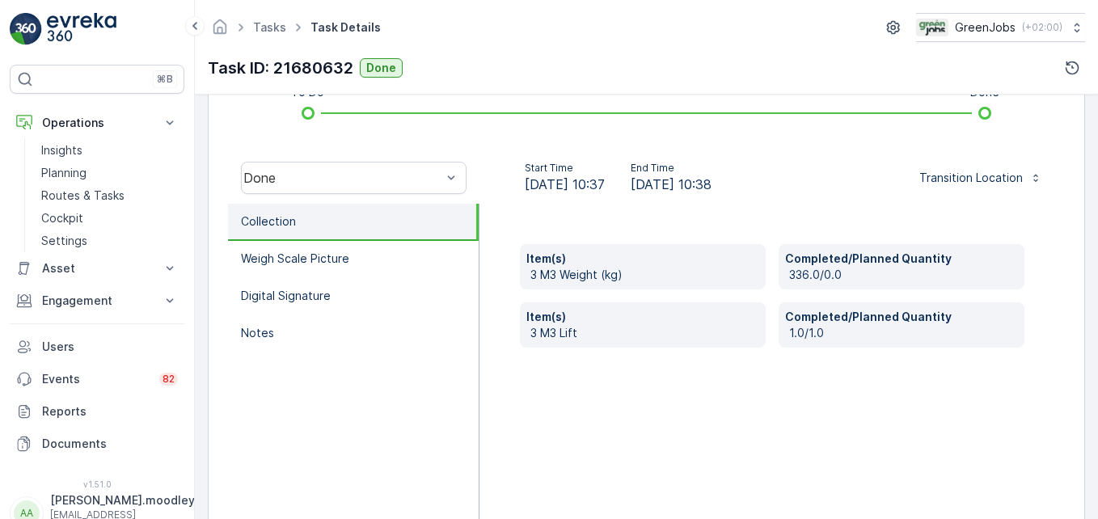
scroll to position [485, 0]
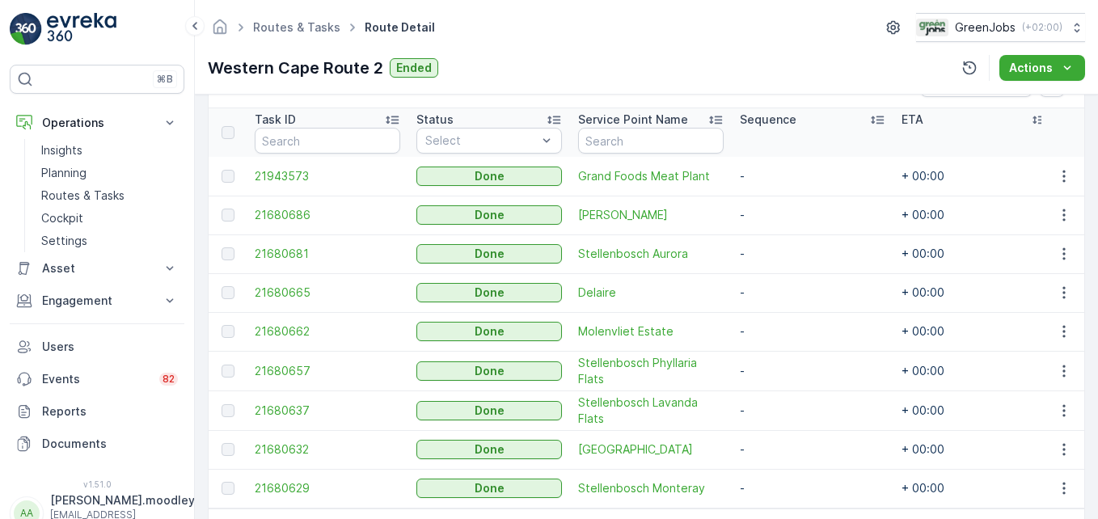
scroll to position [493, 0]
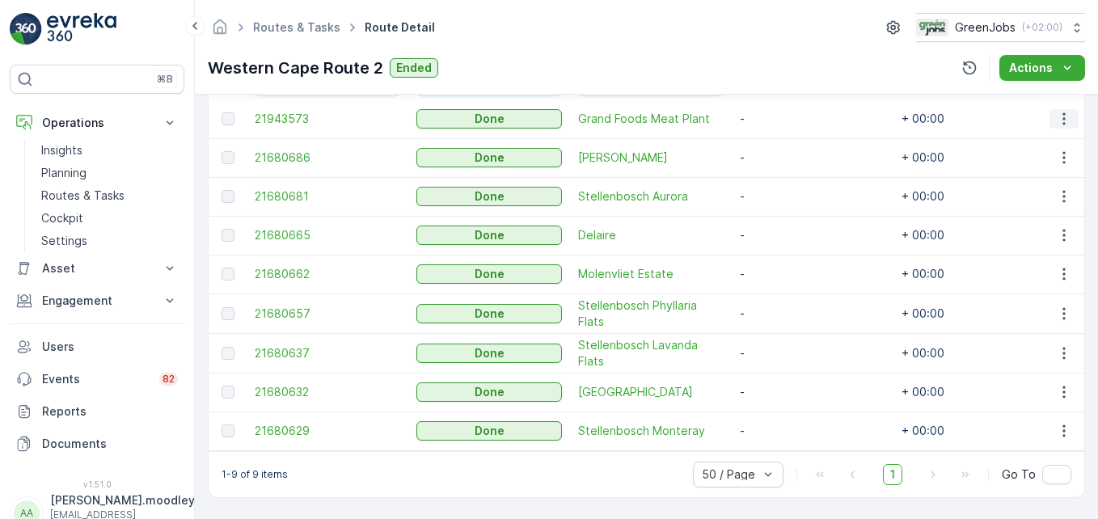
click at [785, 111] on icon "button" at bounding box center [1064, 119] width 16 height 16
click at [785, 133] on span "See More Details" at bounding box center [1045, 135] width 94 height 16
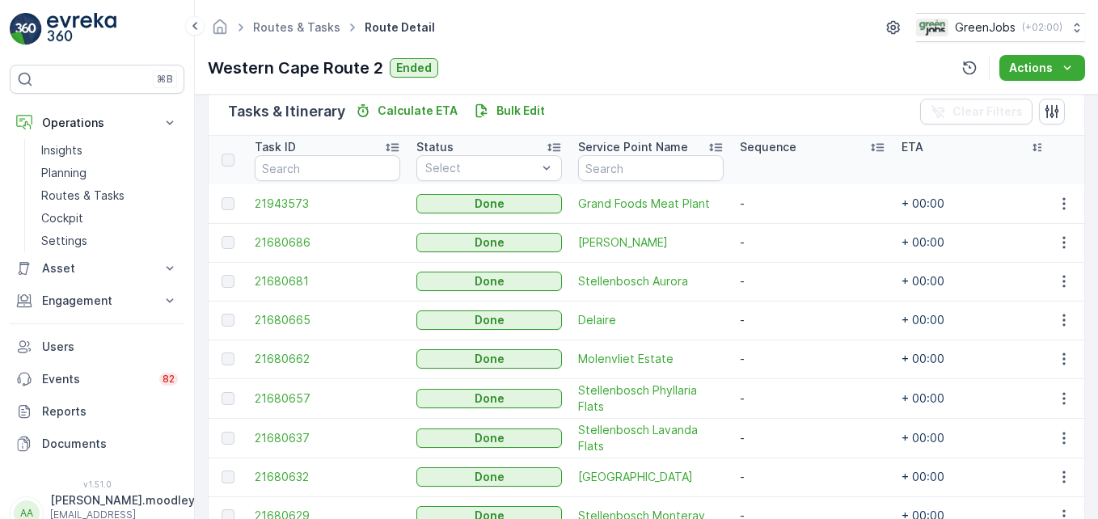
scroll to position [404, 0]
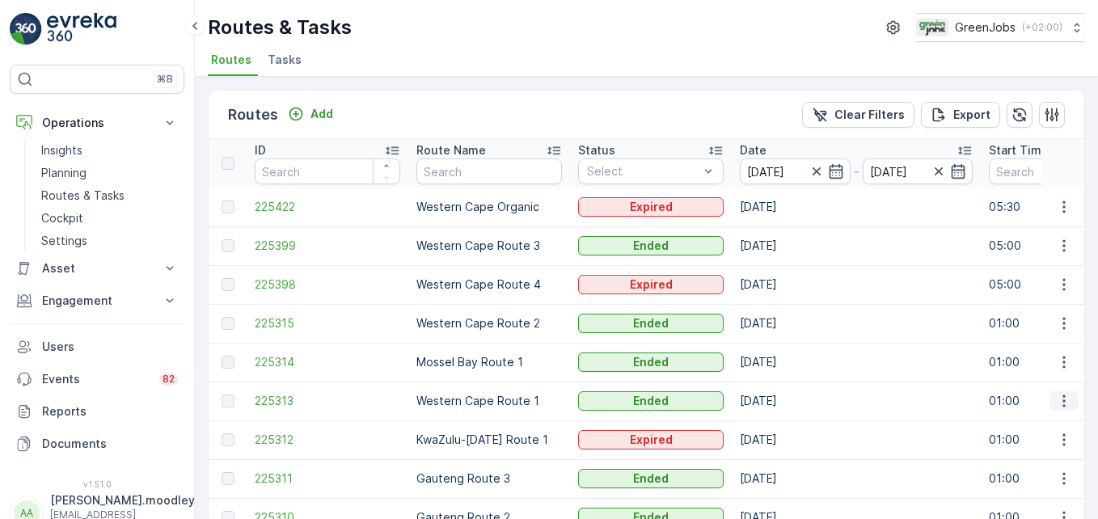
click at [785, 406] on icon "button" at bounding box center [1064, 401] width 16 height 16
click at [785, 422] on span "See More Details" at bounding box center [1026, 425] width 94 height 16
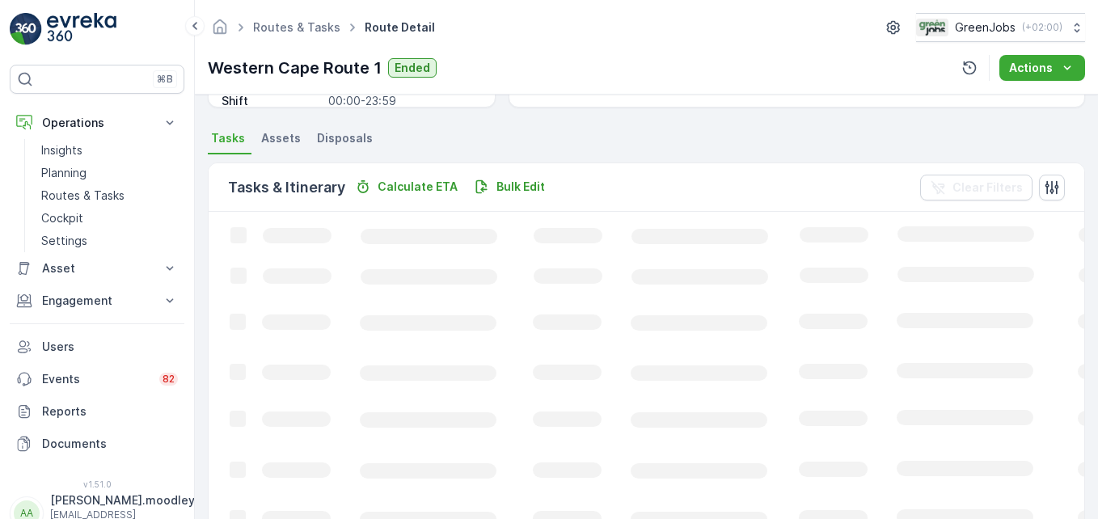
scroll to position [324, 0]
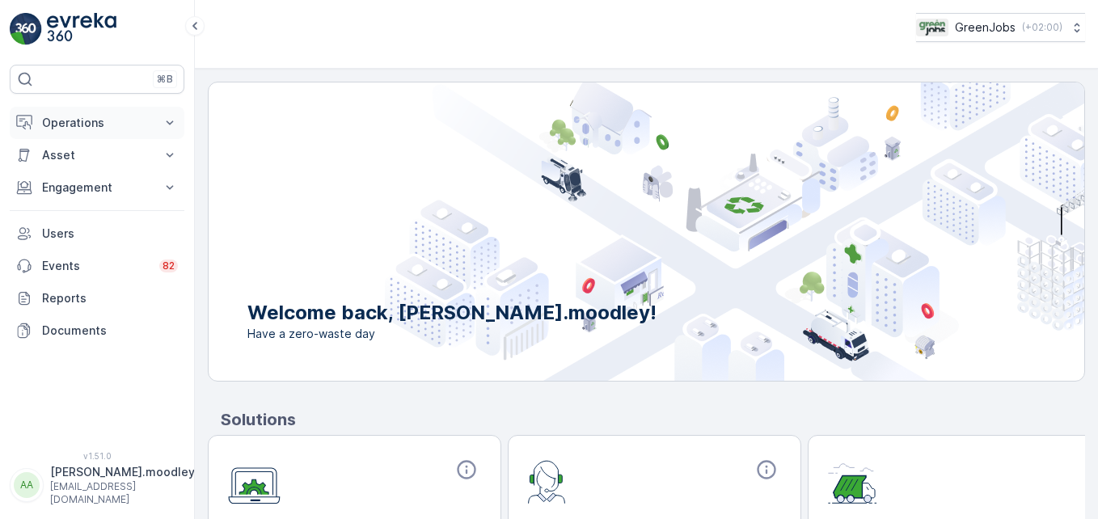
click at [167, 117] on icon at bounding box center [170, 123] width 16 height 16
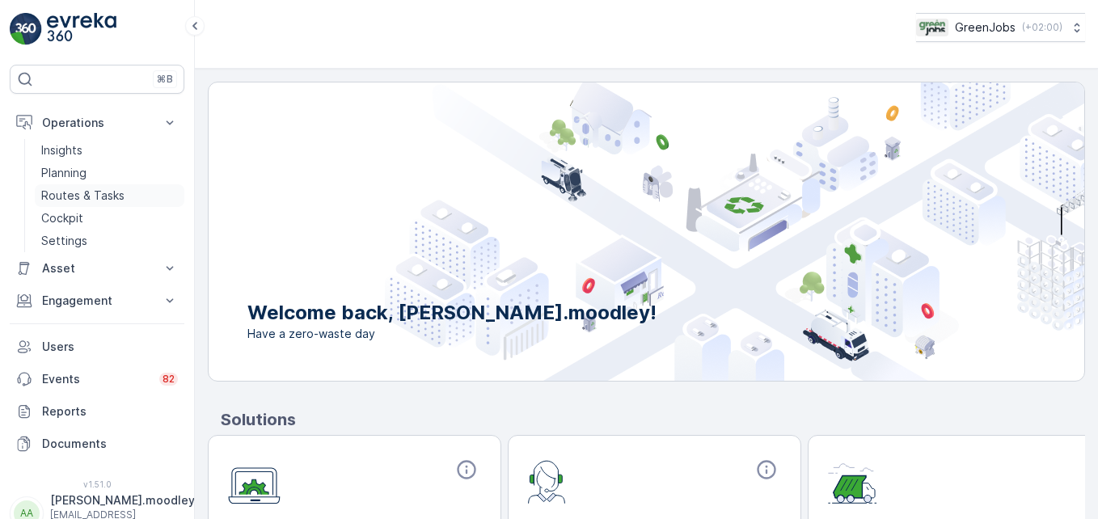
click at [101, 196] on p "Routes & Tasks" at bounding box center [82, 196] width 83 height 16
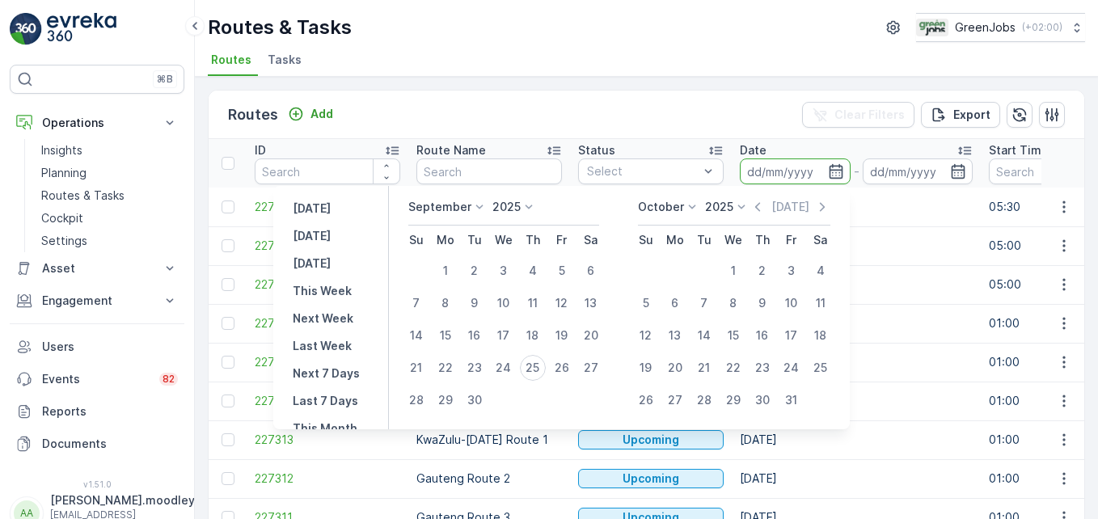
click at [765, 168] on input at bounding box center [795, 172] width 111 height 26
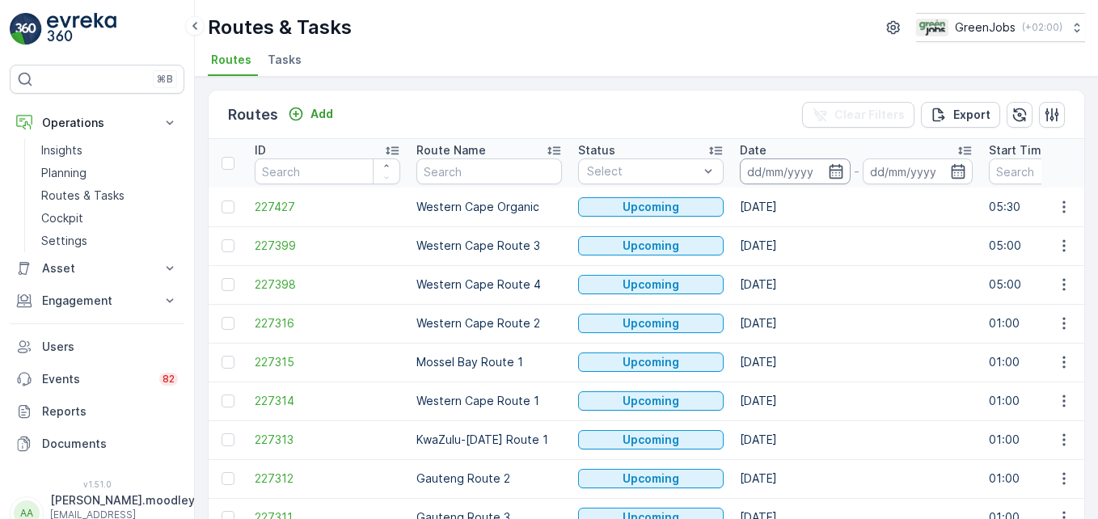
click at [772, 169] on input at bounding box center [795, 172] width 111 height 26
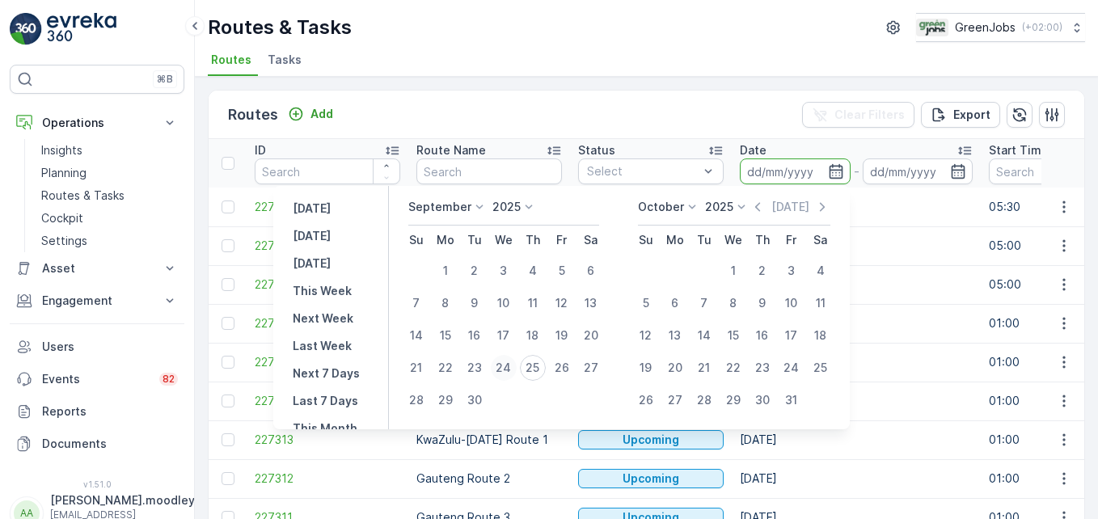
click at [501, 364] on div "24" at bounding box center [504, 368] width 26 height 26
type input "24.09.2025"
click at [501, 364] on div "24" at bounding box center [504, 368] width 26 height 26
type input "24.09.2025"
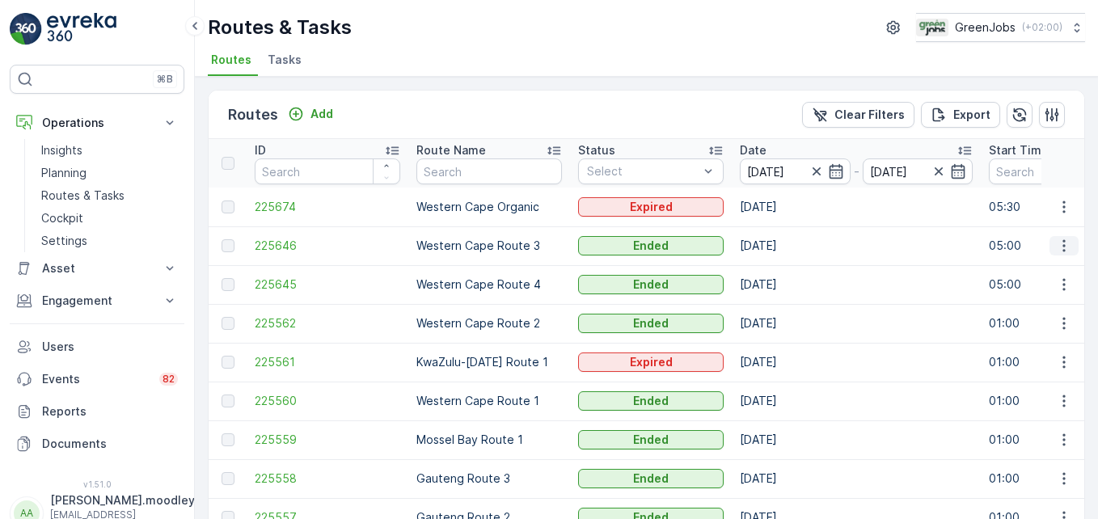
click at [785, 243] on icon "button" at bounding box center [1064, 246] width 16 height 16
click at [785, 269] on span "See More Details" at bounding box center [1026, 270] width 94 height 16
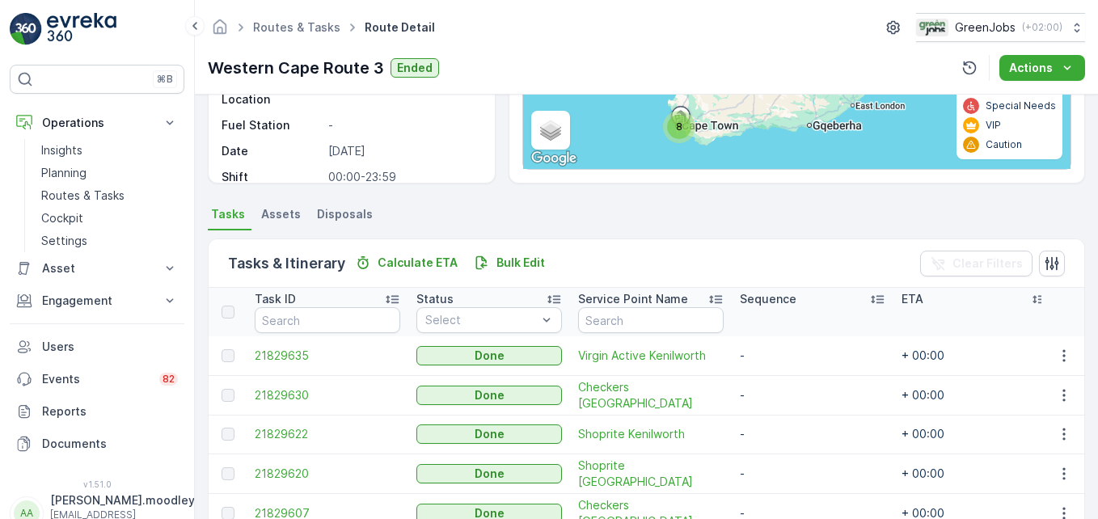
scroll to position [404, 0]
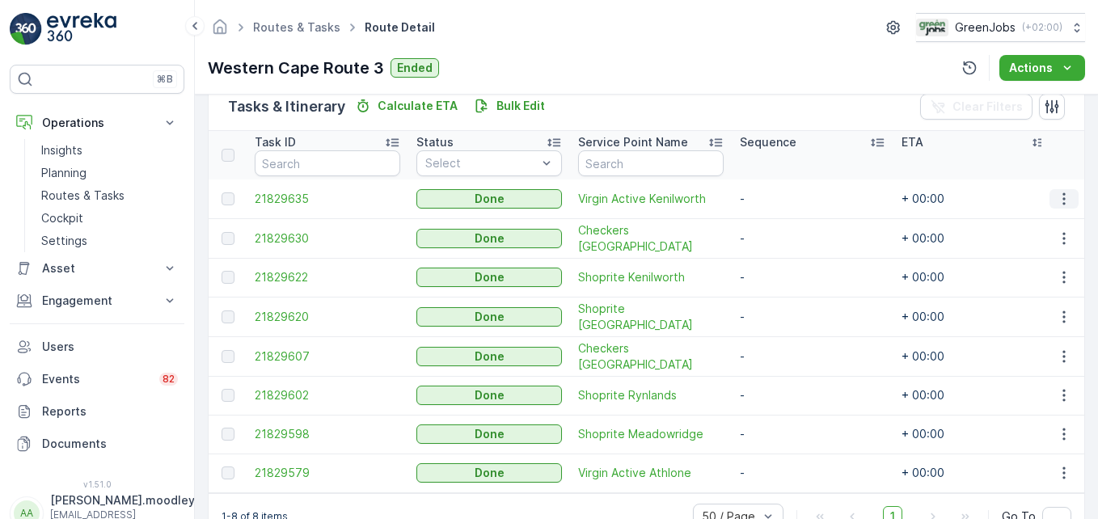
click at [785, 197] on icon "button" at bounding box center [1064, 199] width 16 height 16
click at [785, 223] on span "See More Details" at bounding box center [1045, 223] width 94 height 16
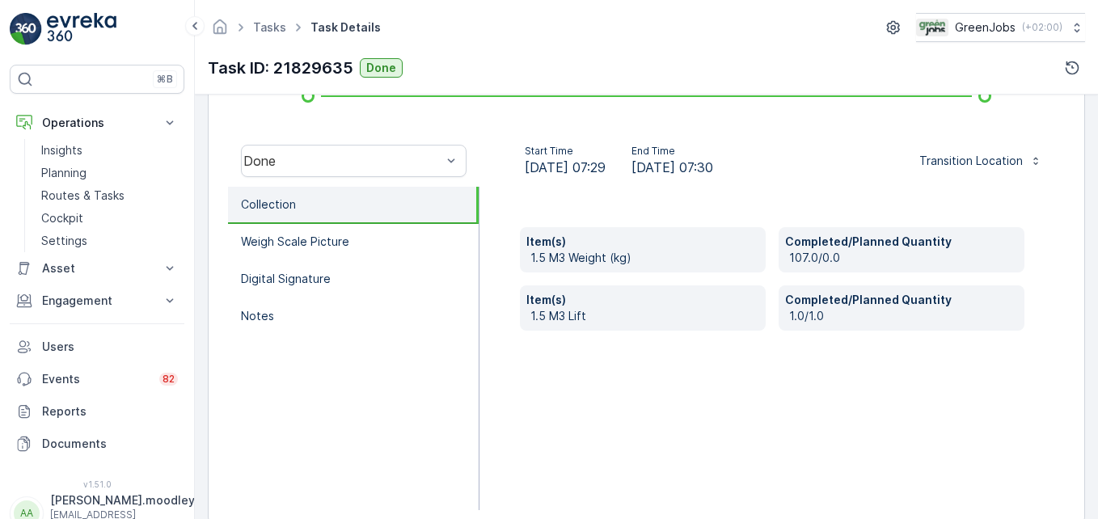
scroll to position [501, 0]
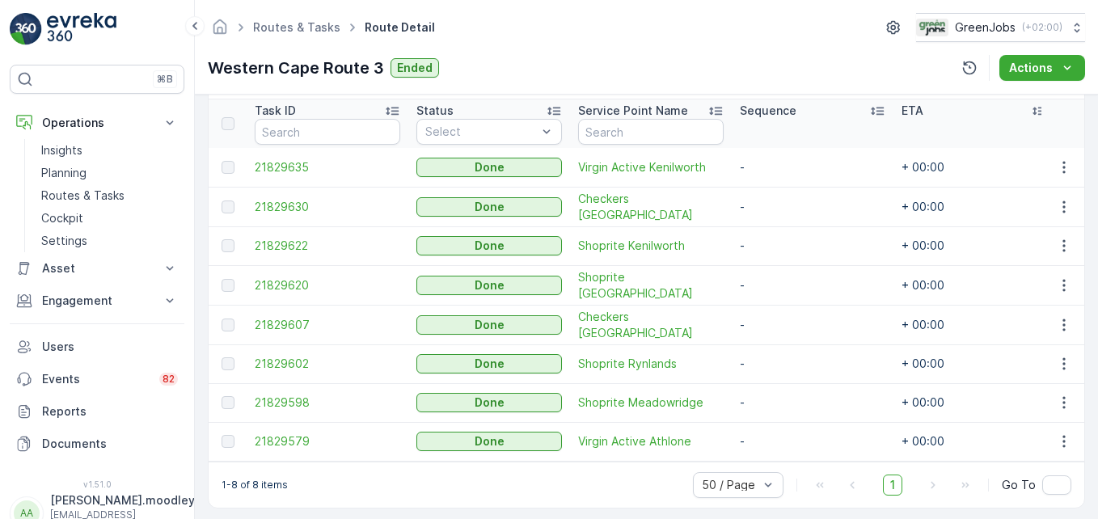
scroll to position [453, 0]
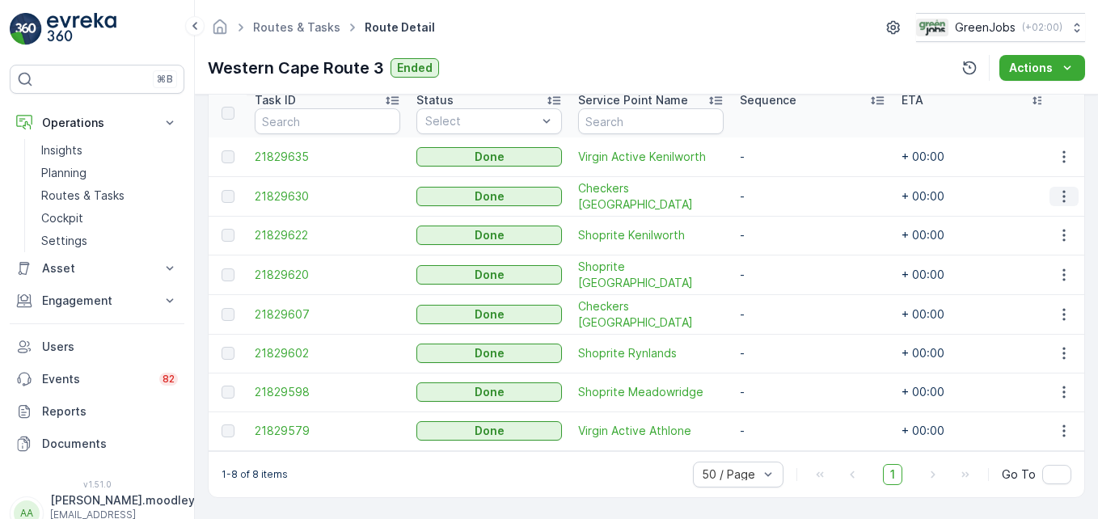
click at [785, 188] on icon "button" at bounding box center [1064, 196] width 16 height 16
click at [785, 211] on span "See More Details" at bounding box center [1045, 213] width 94 height 16
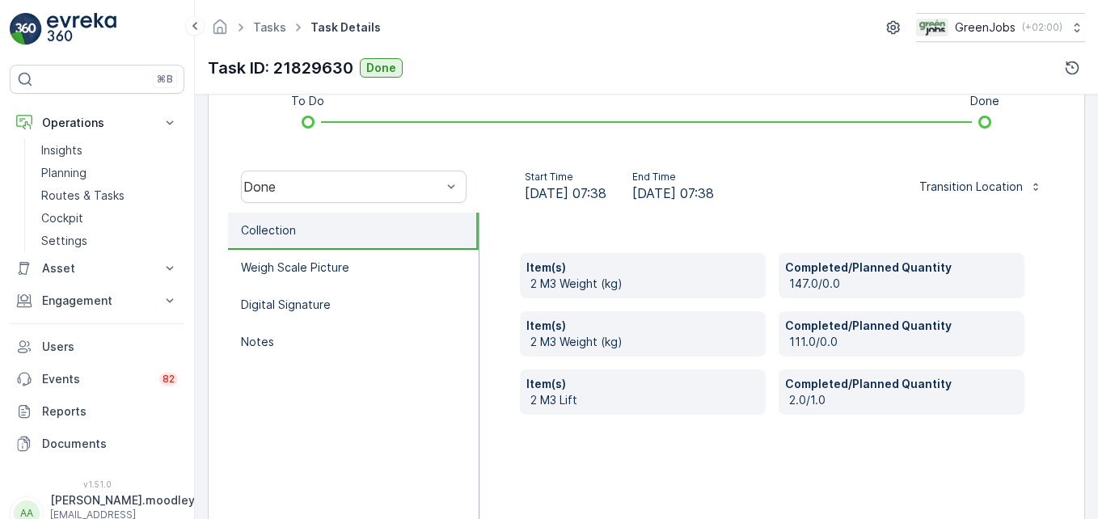
scroll to position [485, 0]
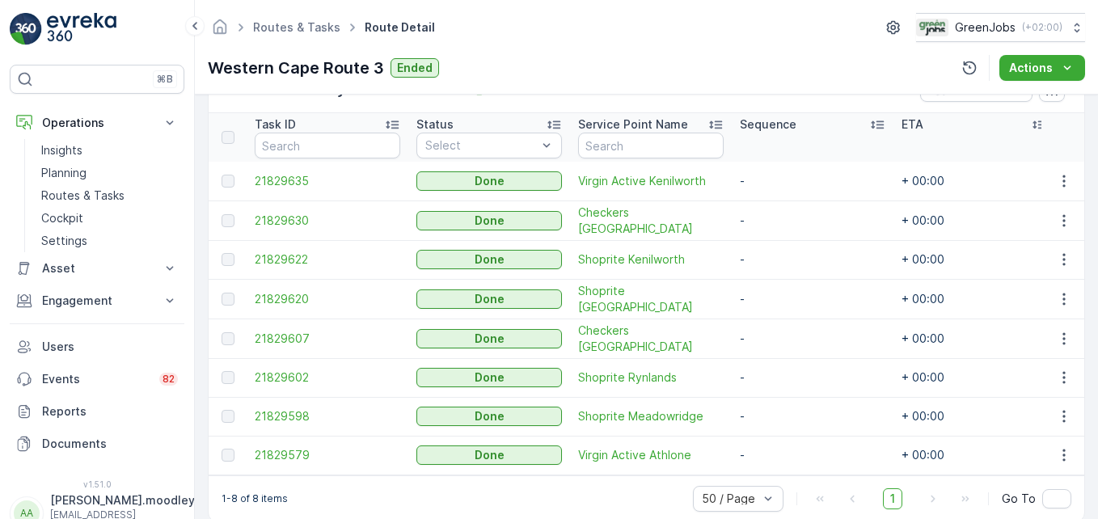
scroll to position [453, 0]
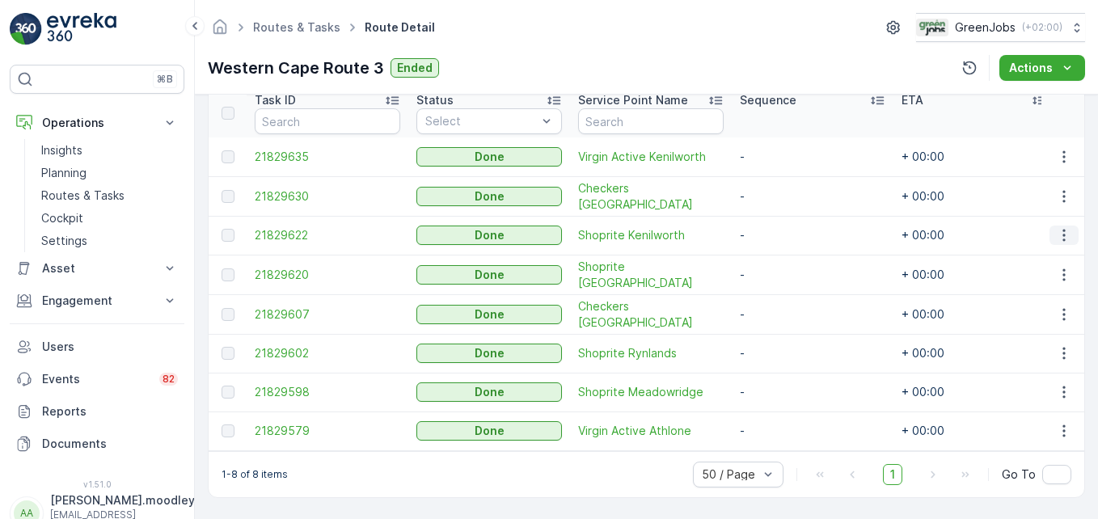
click at [785, 228] on icon "button" at bounding box center [1064, 235] width 16 height 16
click at [785, 251] on span "See More Details" at bounding box center [1045, 252] width 94 height 16
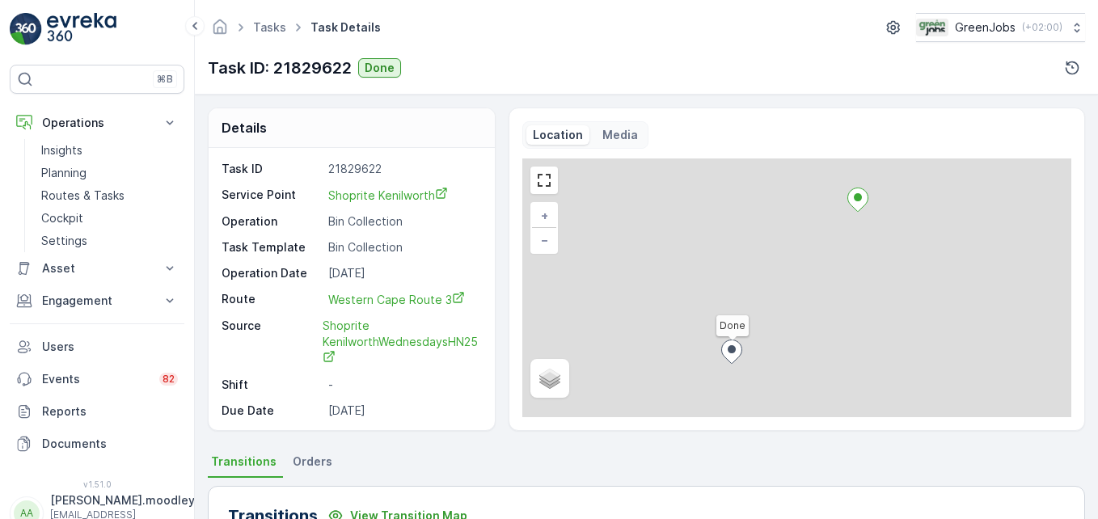
scroll to position [324, 0]
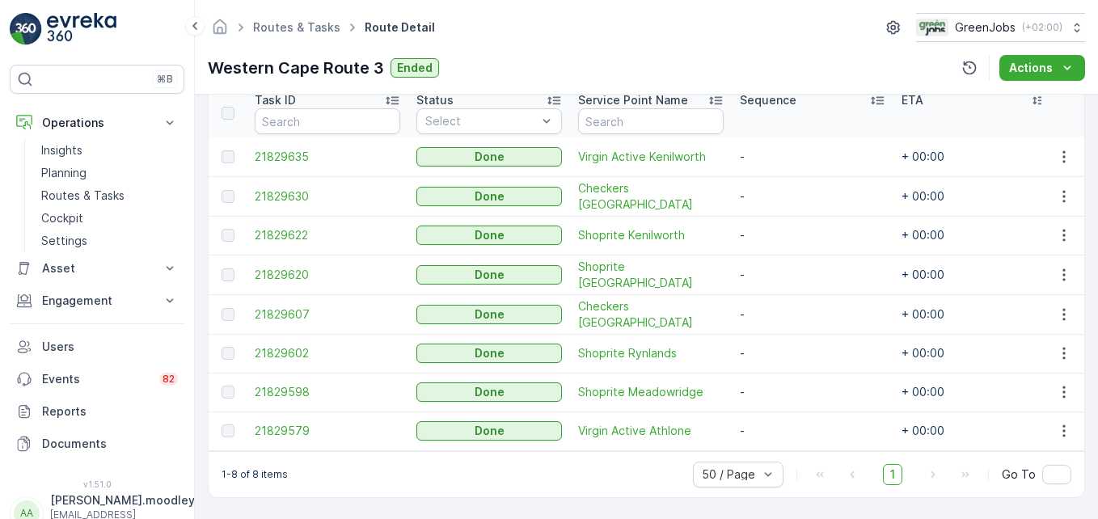
scroll to position [453, 0]
click at [785, 307] on button "button" at bounding box center [1064, 314] width 29 height 19
click at [785, 331] on span "See More Details" at bounding box center [1045, 331] width 94 height 16
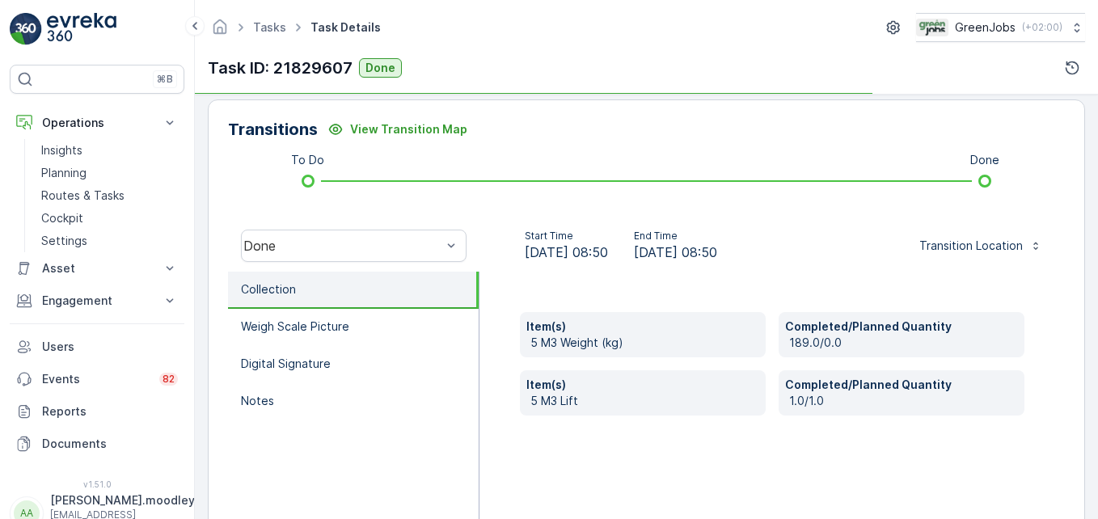
scroll to position [404, 0]
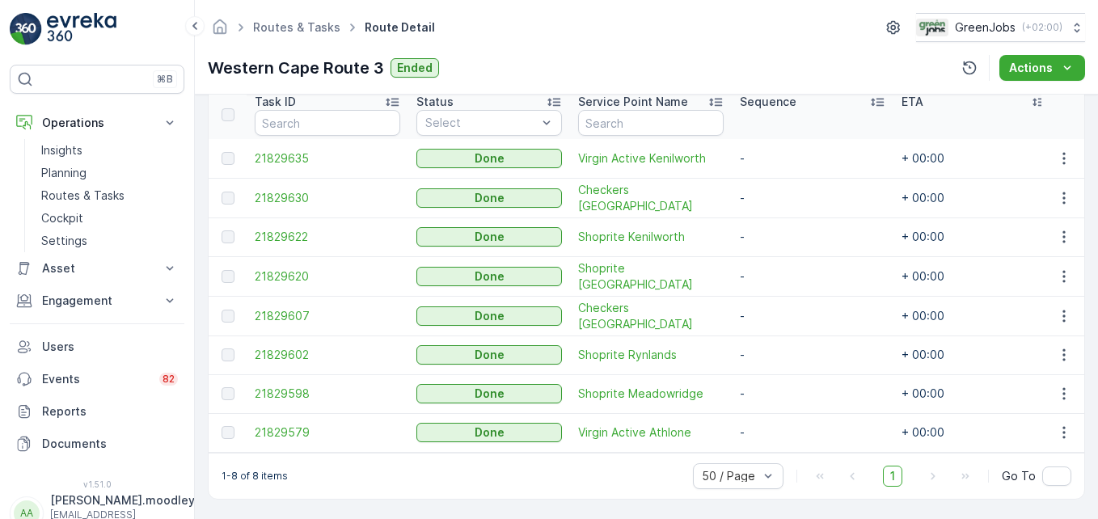
scroll to position [453, 0]
click at [785, 345] on icon "button" at bounding box center [1064, 353] width 16 height 16
click at [785, 369] on span "See More Details" at bounding box center [1045, 370] width 94 height 16
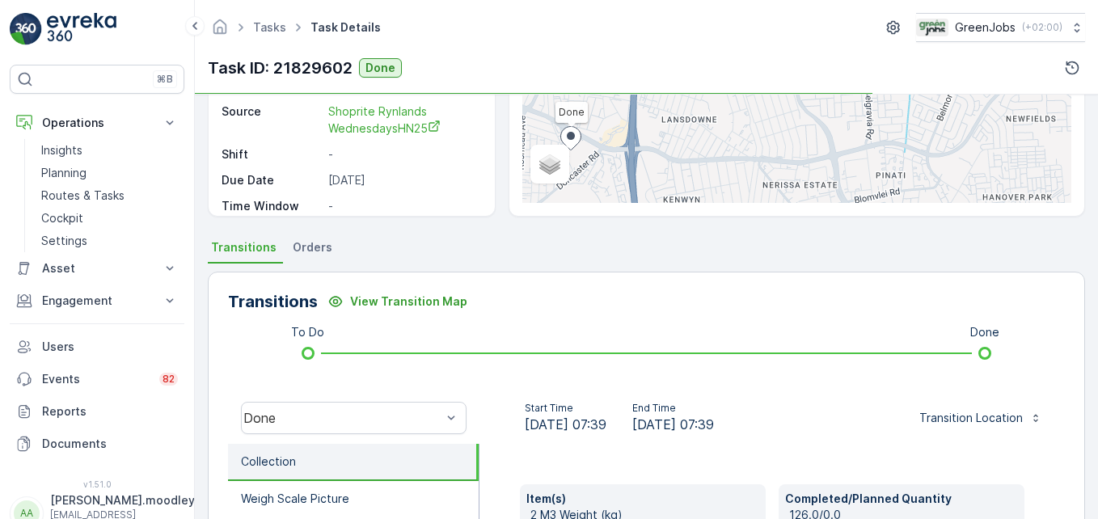
scroll to position [324, 0]
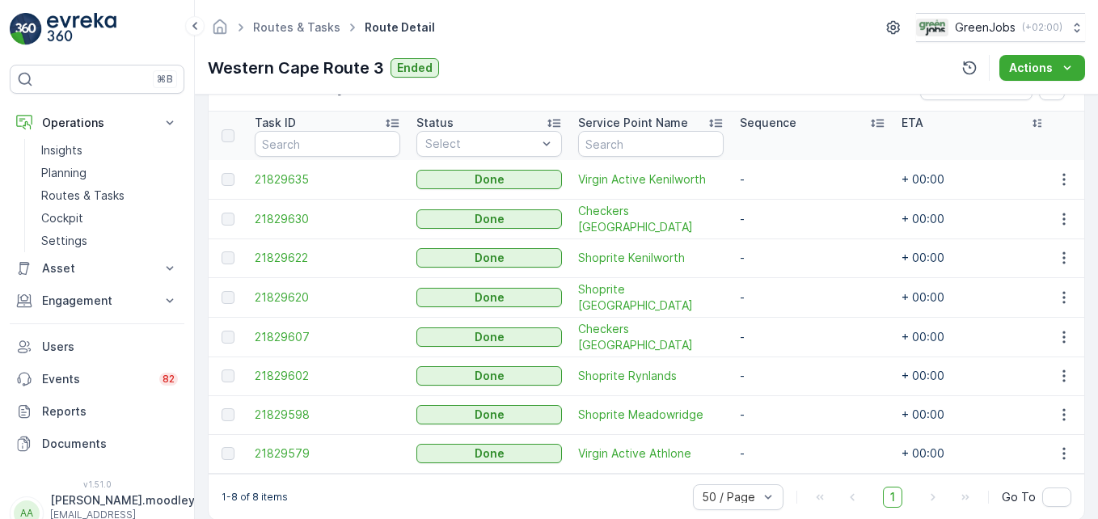
scroll to position [453, 0]
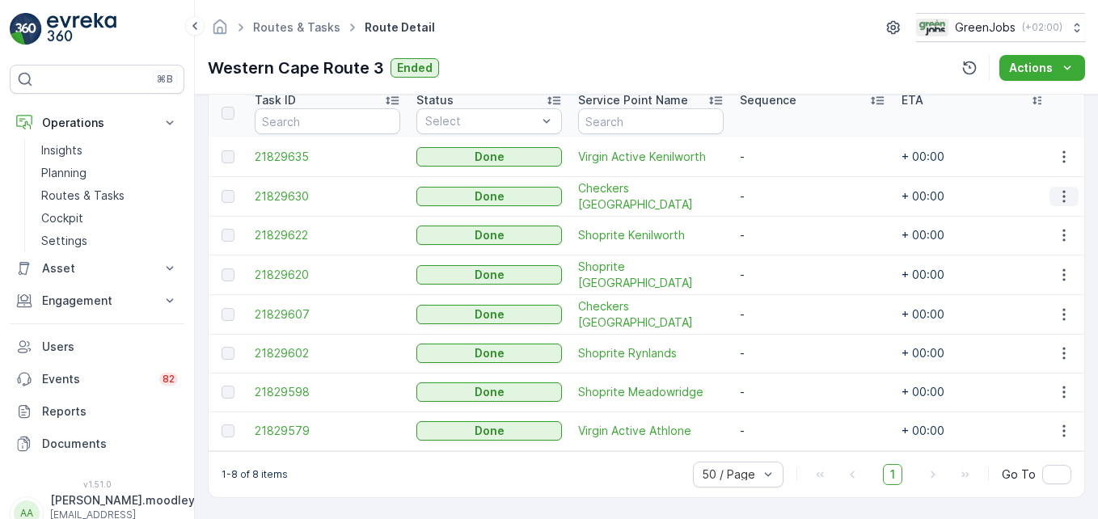
click at [785, 195] on icon "button" at bounding box center [1064, 196] width 16 height 16
click at [785, 211] on span "See More Details" at bounding box center [1045, 213] width 94 height 16
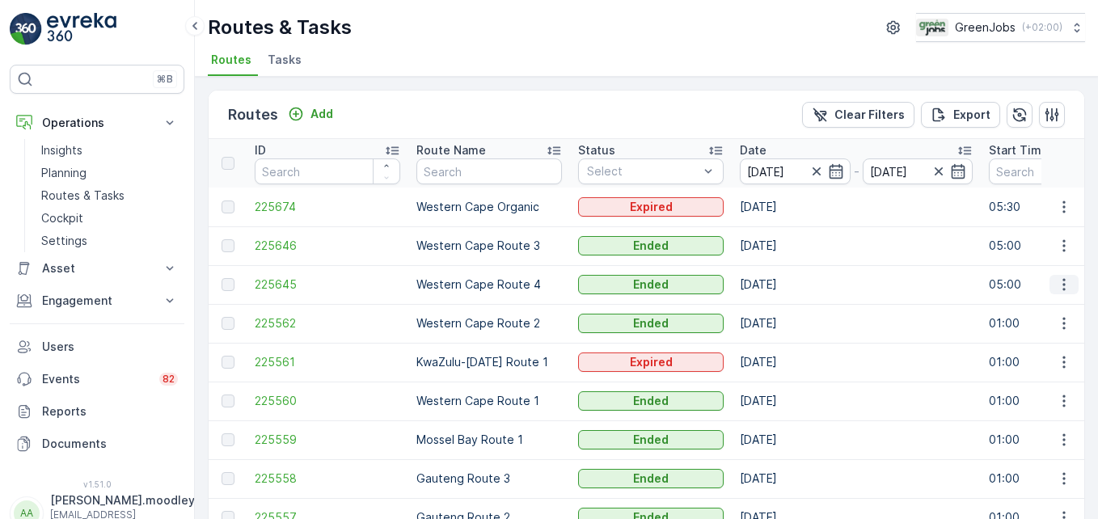
click at [785, 286] on button "button" at bounding box center [1064, 284] width 29 height 19
click at [785, 311] on span "See More Details" at bounding box center [1026, 309] width 94 height 16
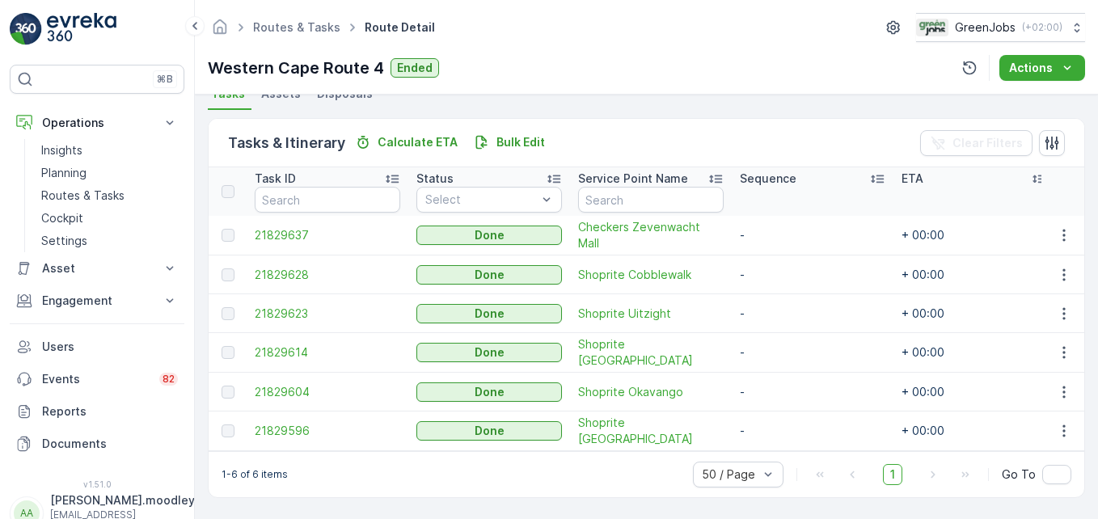
scroll to position [374, 0]
click at [785, 227] on icon "button" at bounding box center [1064, 235] width 16 height 16
click at [785, 252] on span "See More Details" at bounding box center [1045, 253] width 94 height 16
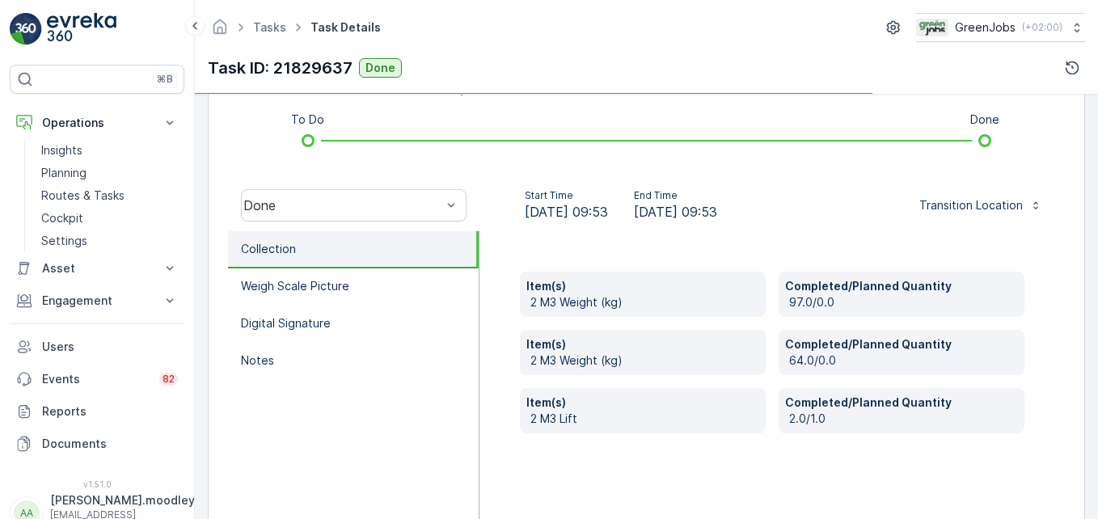
scroll to position [485, 0]
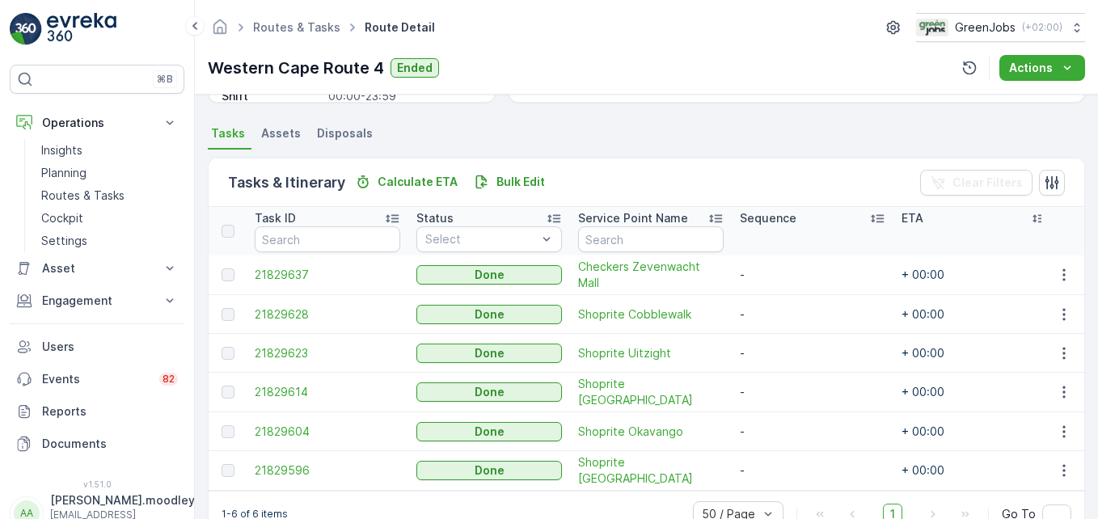
scroll to position [374, 0]
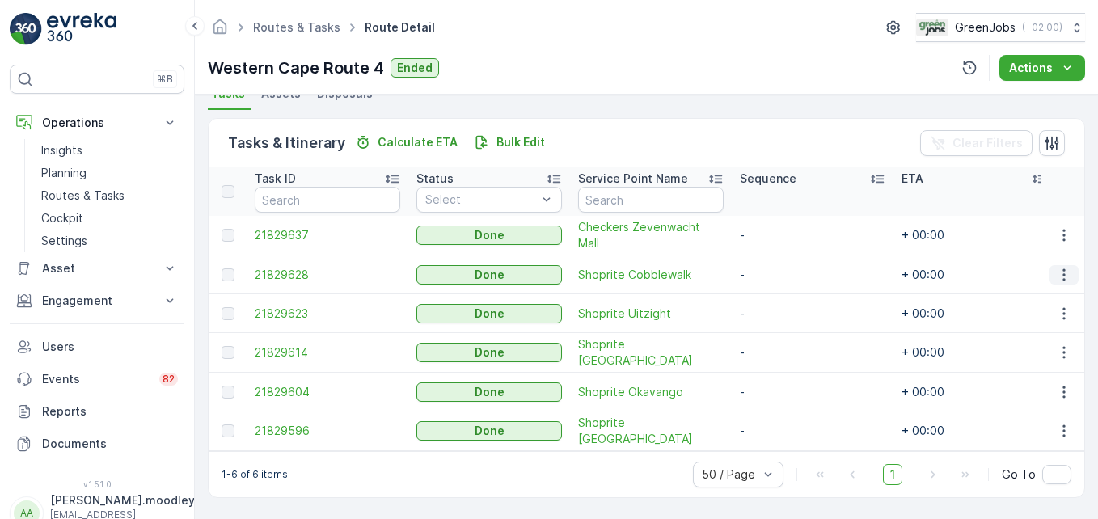
click at [785, 267] on icon "button" at bounding box center [1064, 275] width 16 height 16
click at [785, 288] on span "See More Details" at bounding box center [1045, 292] width 94 height 16
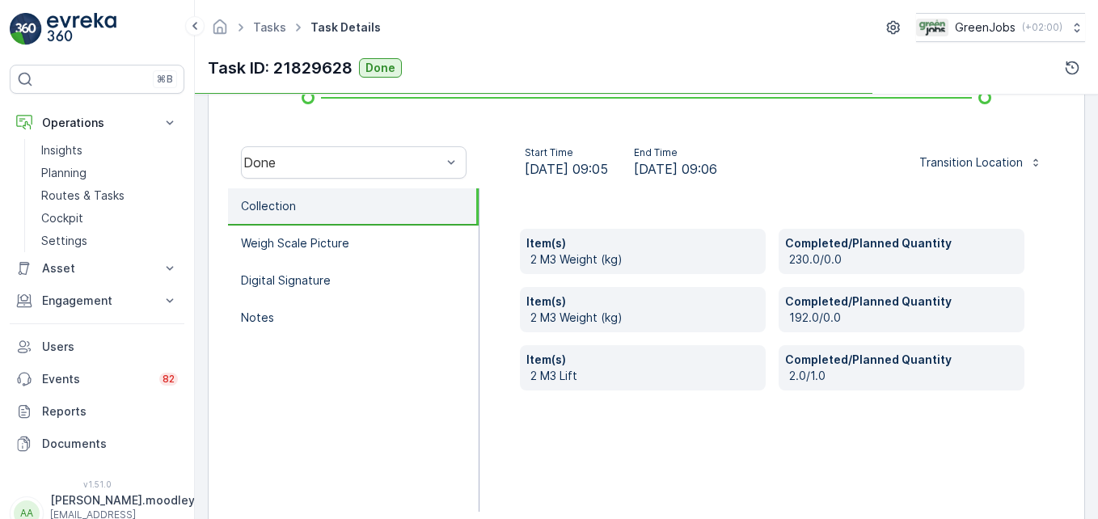
scroll to position [485, 0]
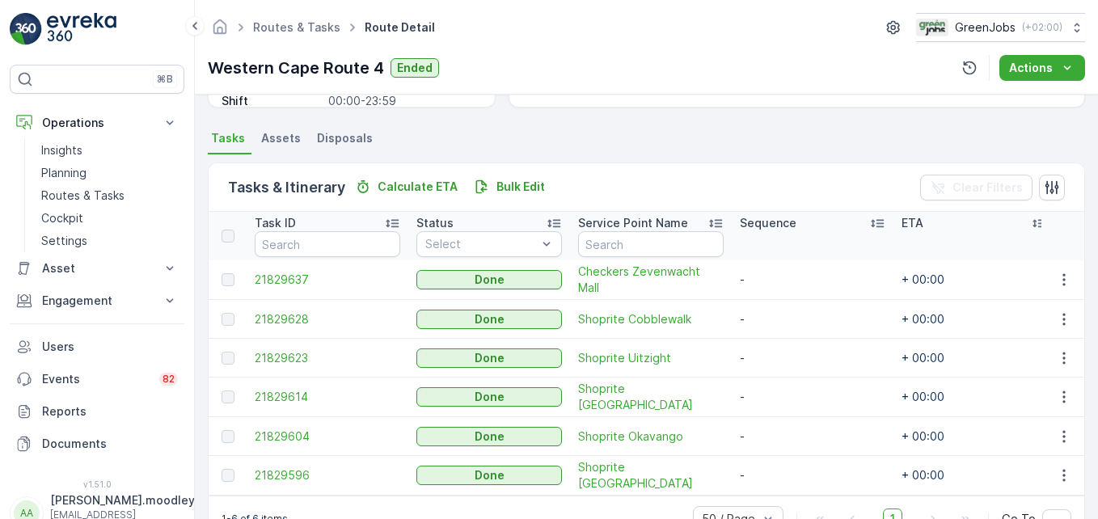
scroll to position [374, 0]
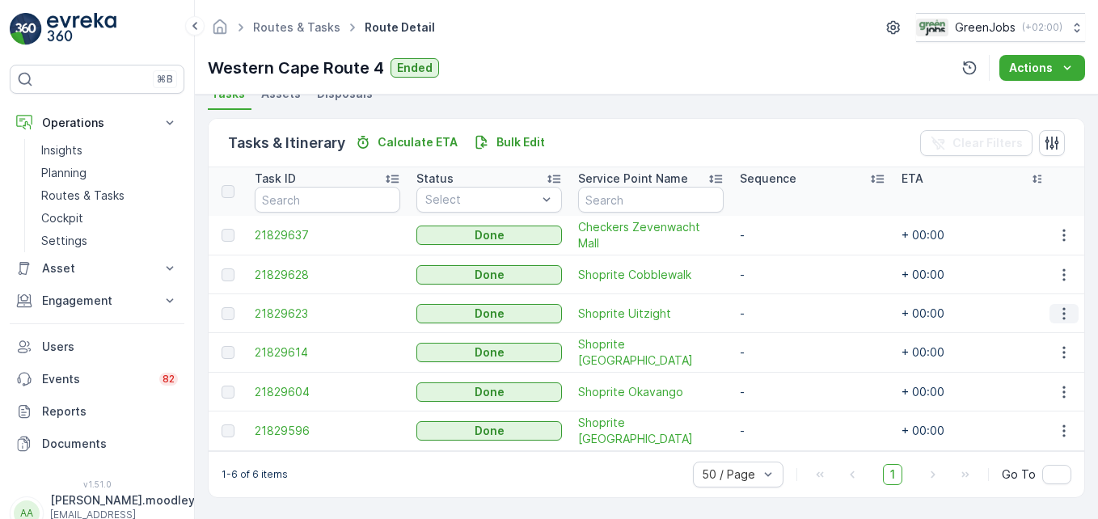
click at [785, 306] on icon "button" at bounding box center [1064, 314] width 16 height 16
click at [785, 336] on span "See More Details" at bounding box center [1045, 331] width 94 height 16
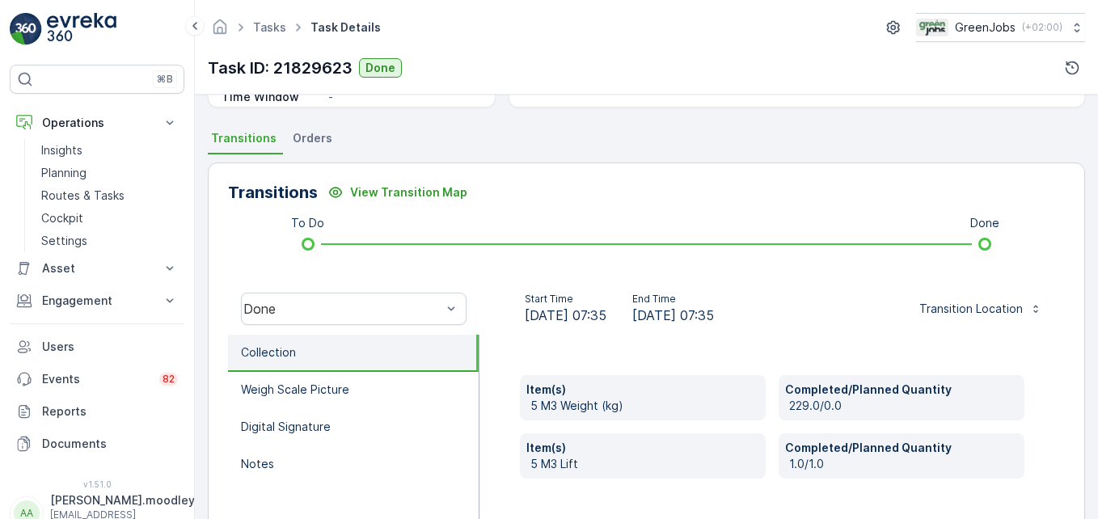
scroll to position [404, 0]
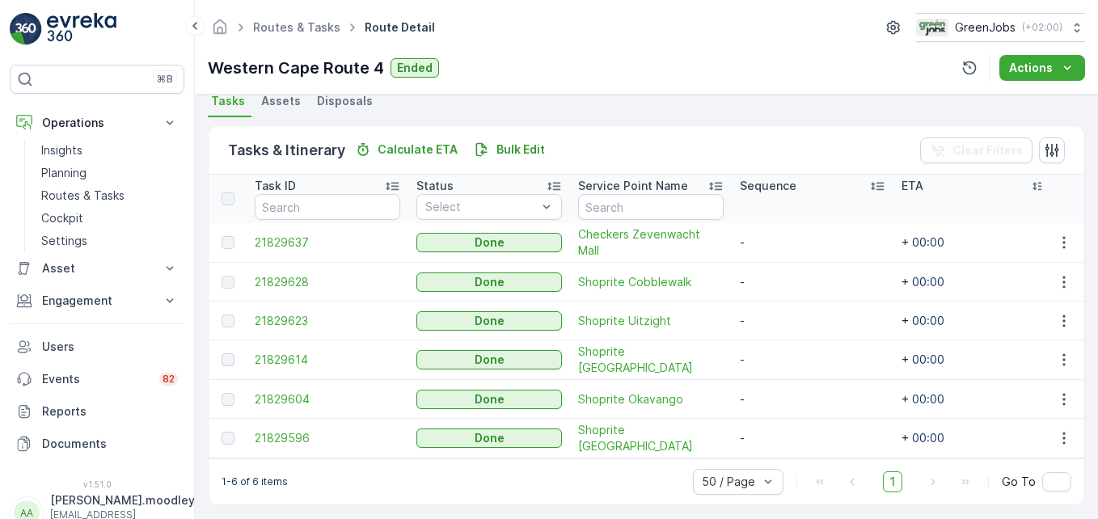
scroll to position [374, 0]
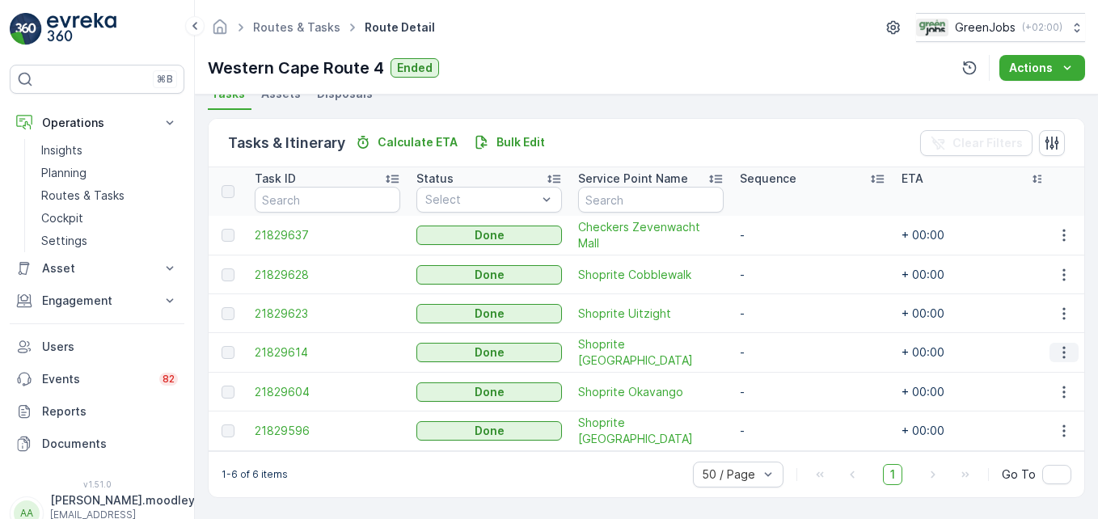
click at [785, 348] on button "button" at bounding box center [1064, 352] width 29 height 19
click at [785, 368] on span "See More Details" at bounding box center [1045, 370] width 94 height 16
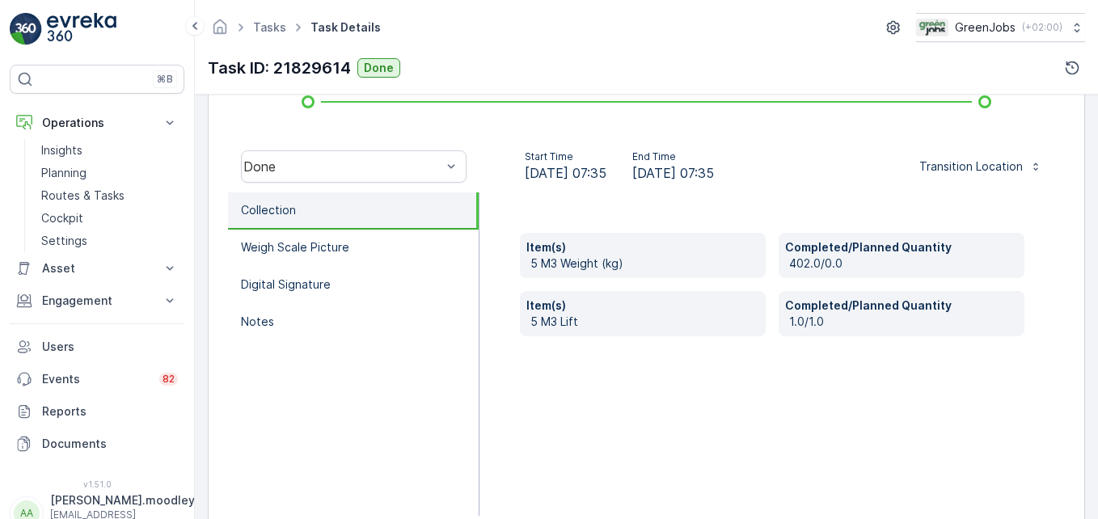
scroll to position [485, 0]
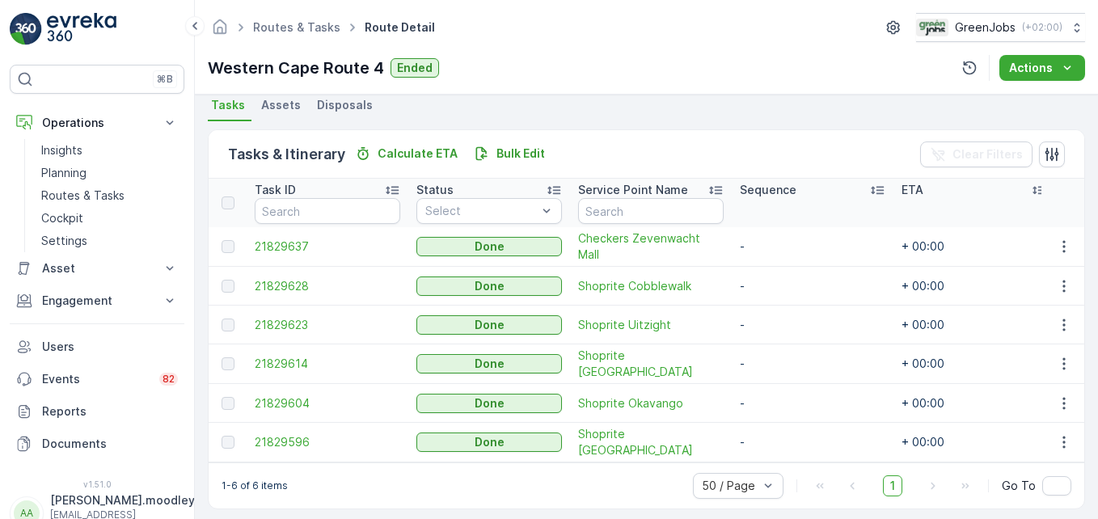
scroll to position [374, 0]
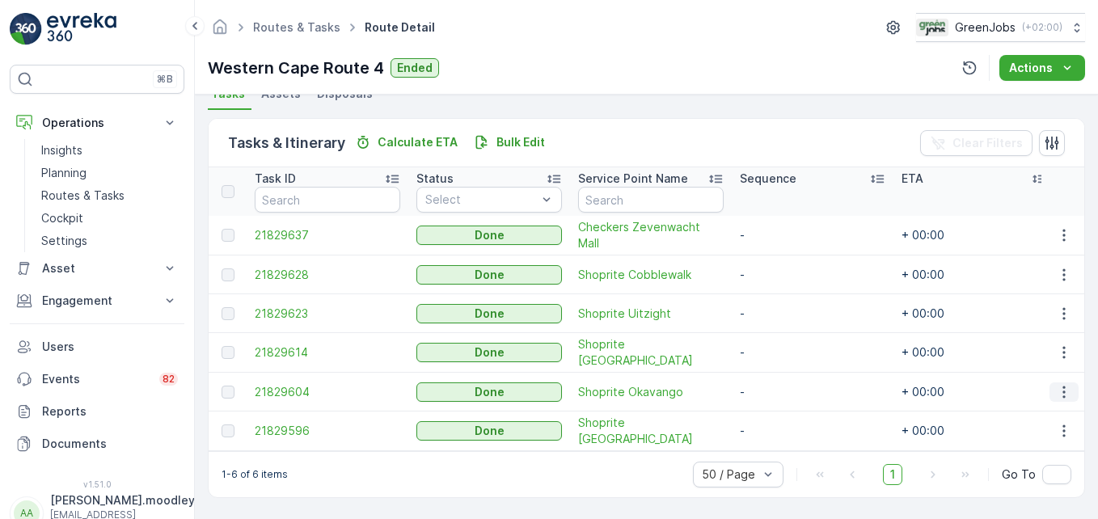
click at [785, 388] on icon "button" at bounding box center [1064, 392] width 2 height 12
click at [785, 417] on div "See More Details" at bounding box center [1045, 408] width 107 height 23
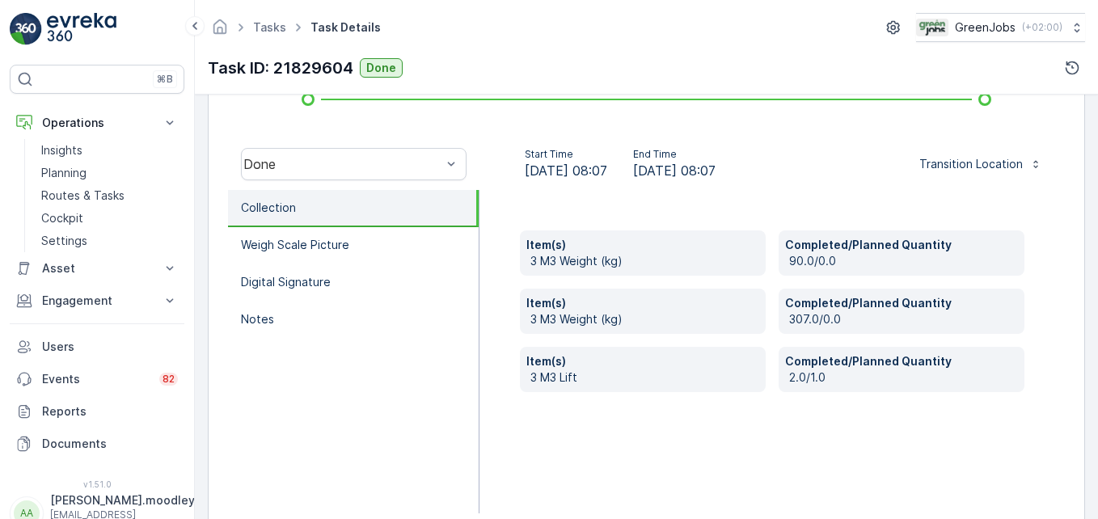
scroll to position [485, 0]
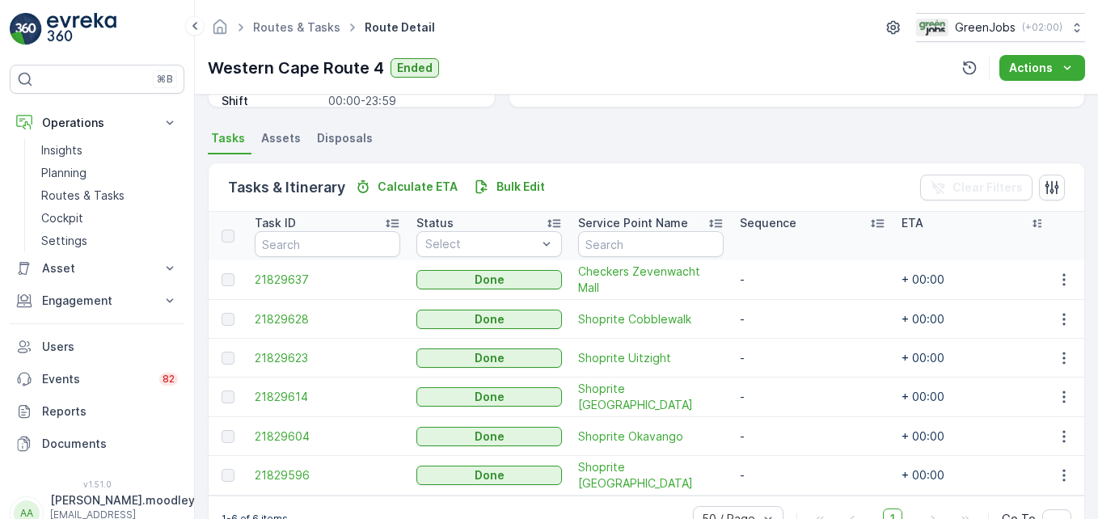
scroll to position [374, 0]
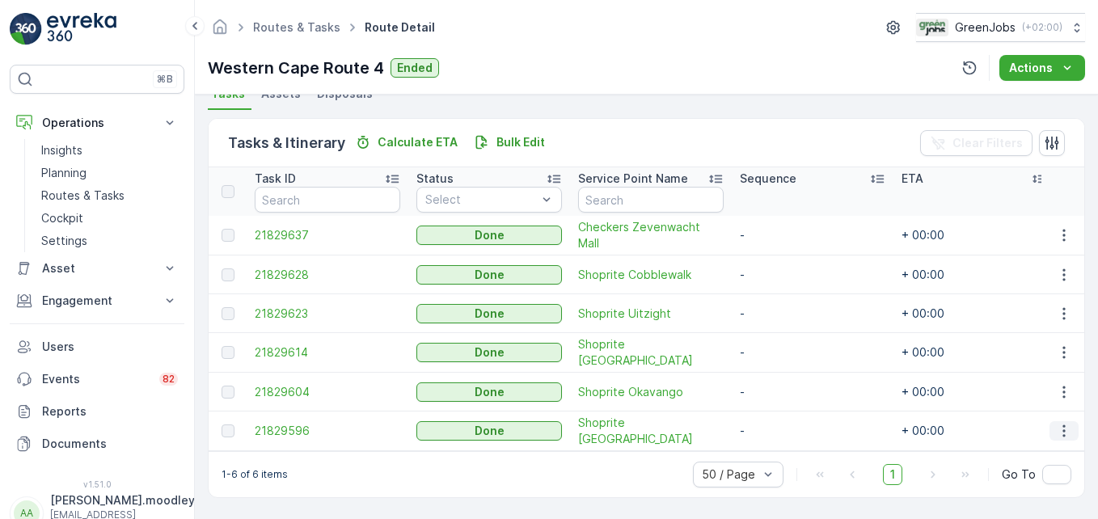
click at [785, 425] on icon "button" at bounding box center [1064, 431] width 16 height 16
click at [785, 448] on span "See More Details" at bounding box center [1045, 447] width 94 height 16
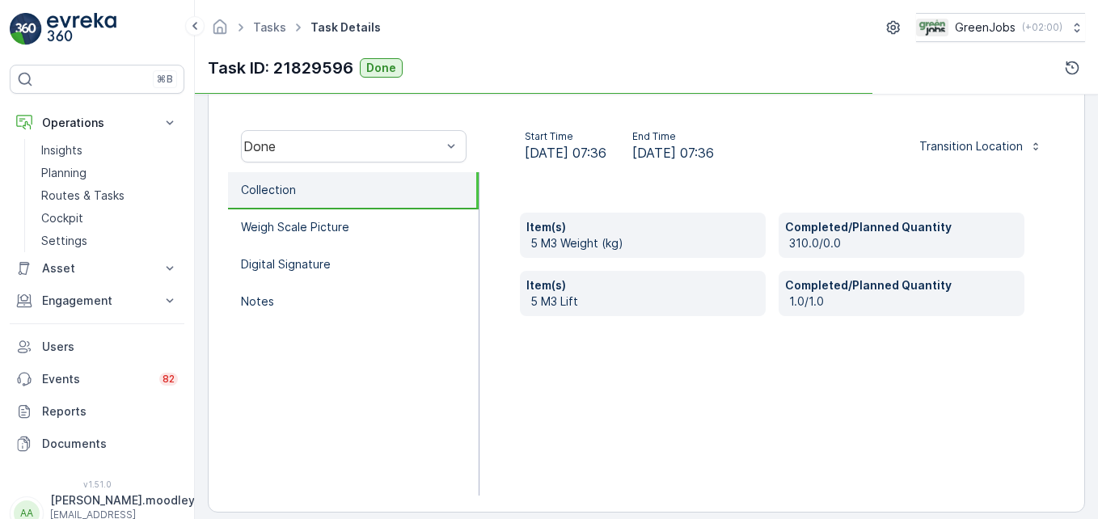
scroll to position [501, 0]
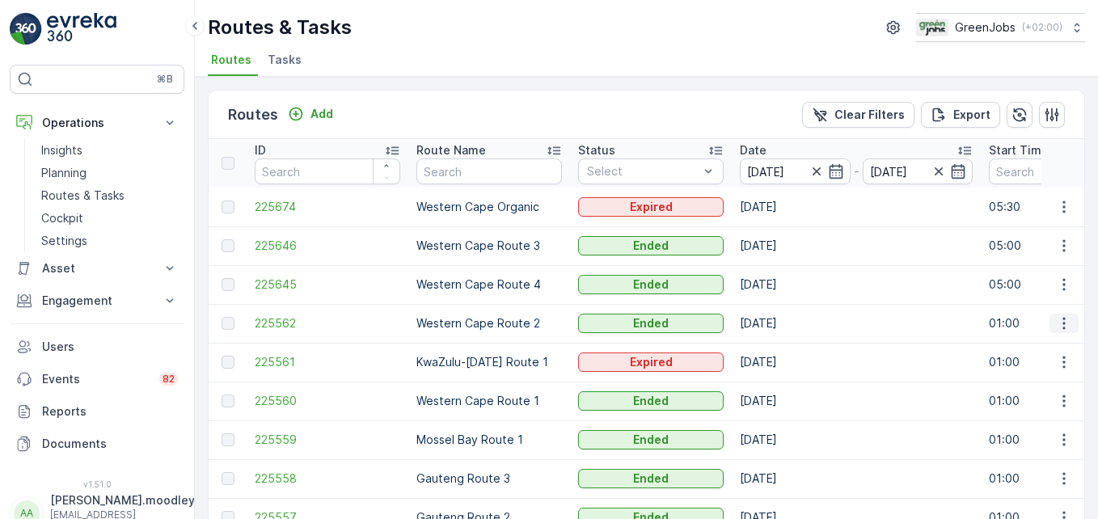
click at [785, 328] on icon "button" at bounding box center [1064, 323] width 16 height 16
click at [785, 348] on span "See More Details" at bounding box center [1026, 348] width 94 height 16
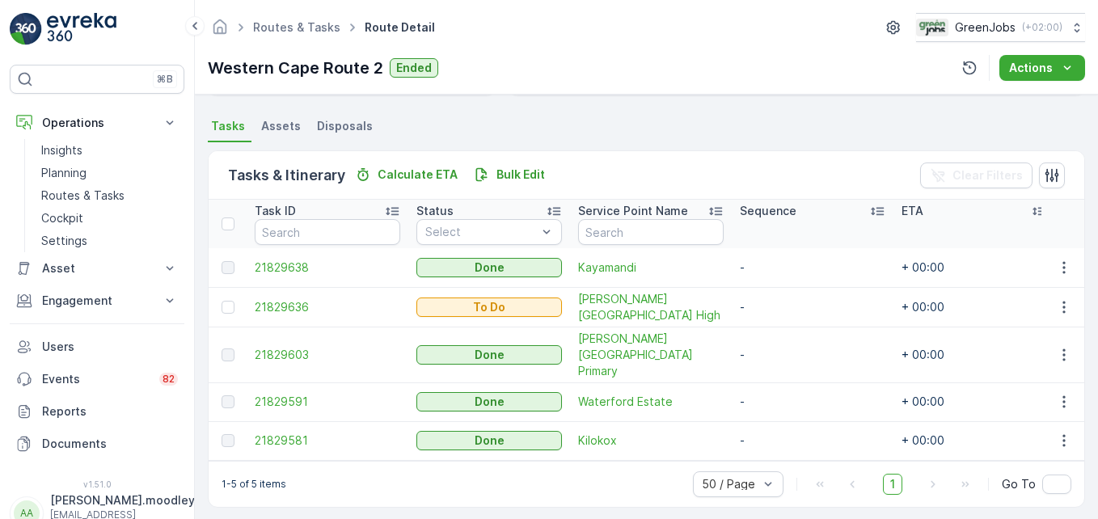
scroll to position [336, 0]
click at [785, 303] on icon "button" at bounding box center [1064, 307] width 16 height 16
click at [785, 331] on span "See More Details" at bounding box center [1030, 331] width 94 height 16
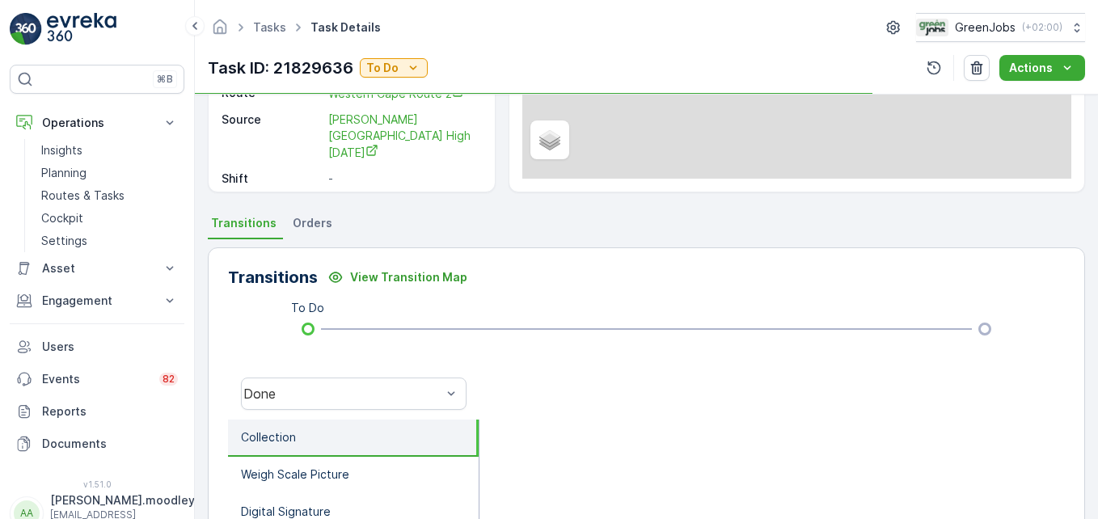
scroll to position [243, 0]
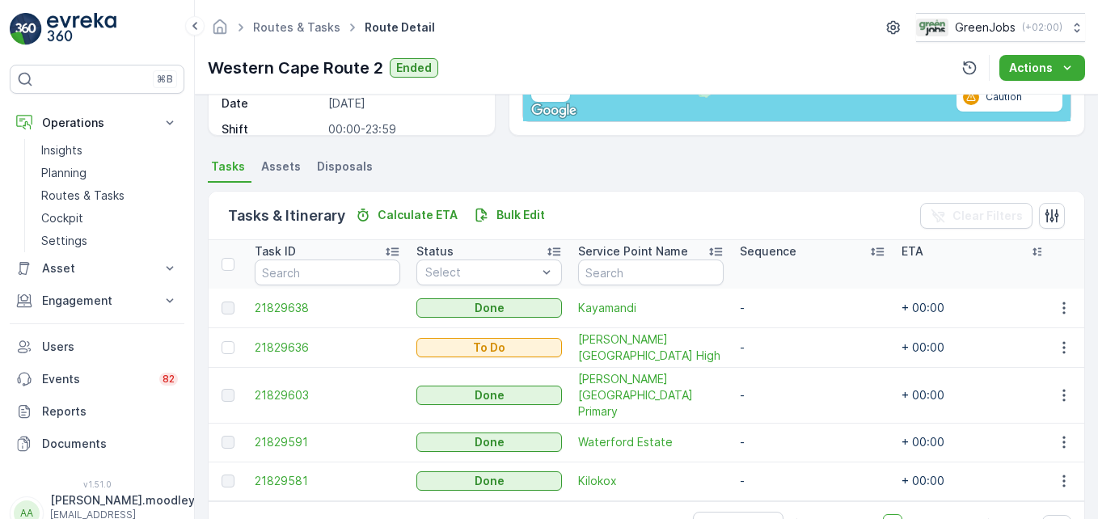
scroll to position [336, 0]
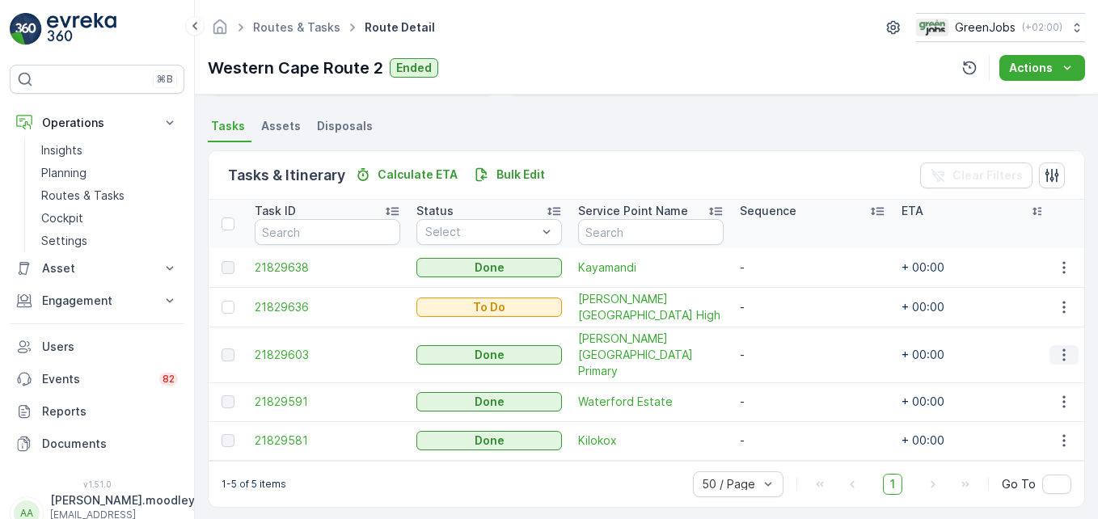
click at [785, 352] on icon "button" at bounding box center [1064, 355] width 16 height 16
click at [785, 369] on span "See More Details" at bounding box center [1045, 370] width 94 height 16
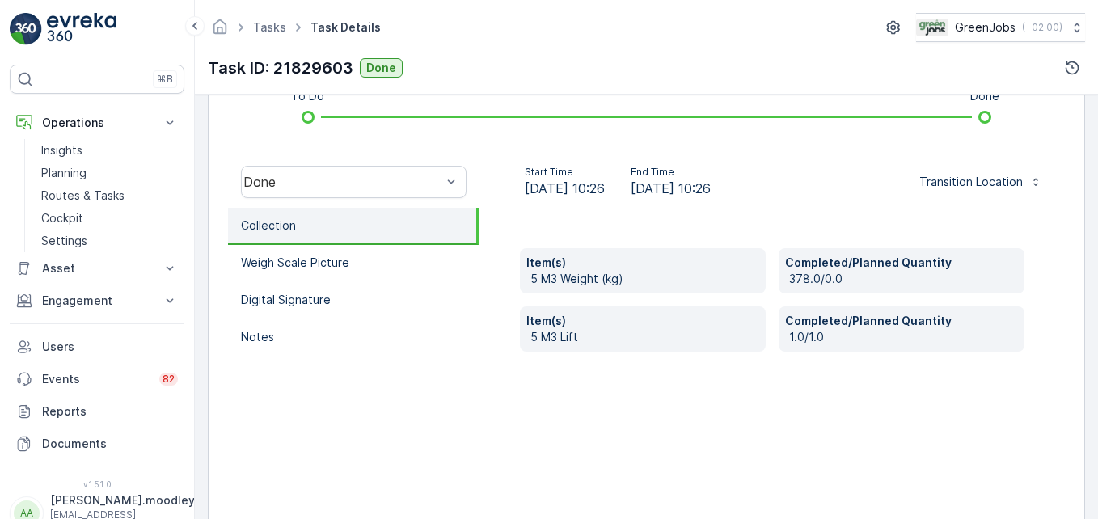
scroll to position [485, 0]
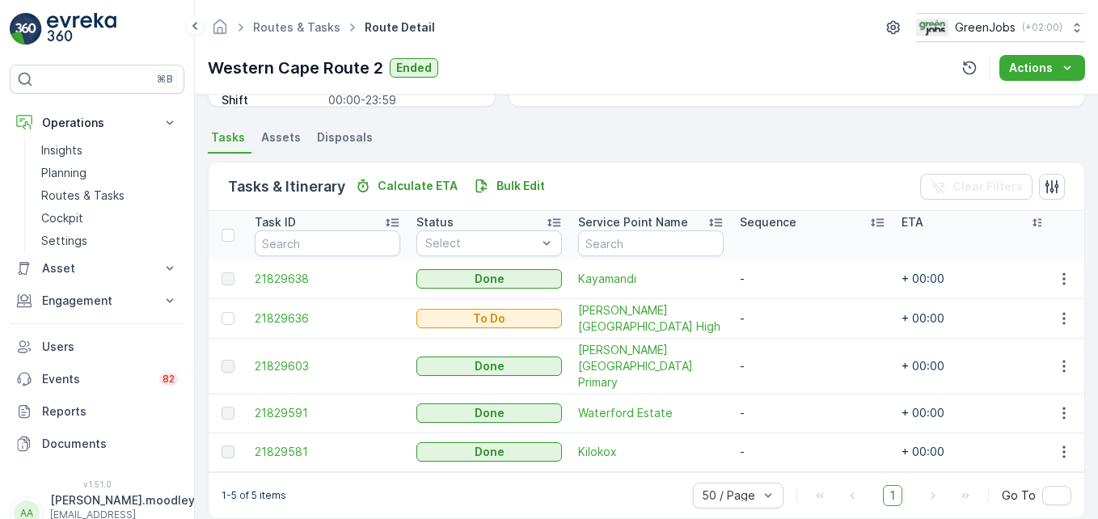
scroll to position [336, 0]
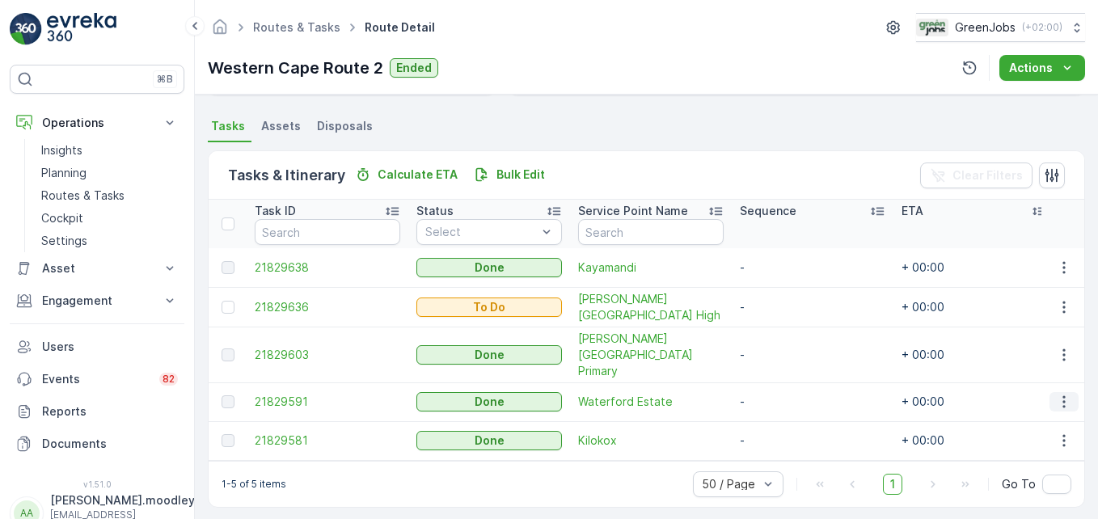
click at [785, 394] on icon "button" at bounding box center [1064, 402] width 16 height 16
click at [785, 403] on span "See More Details" at bounding box center [1045, 408] width 94 height 16
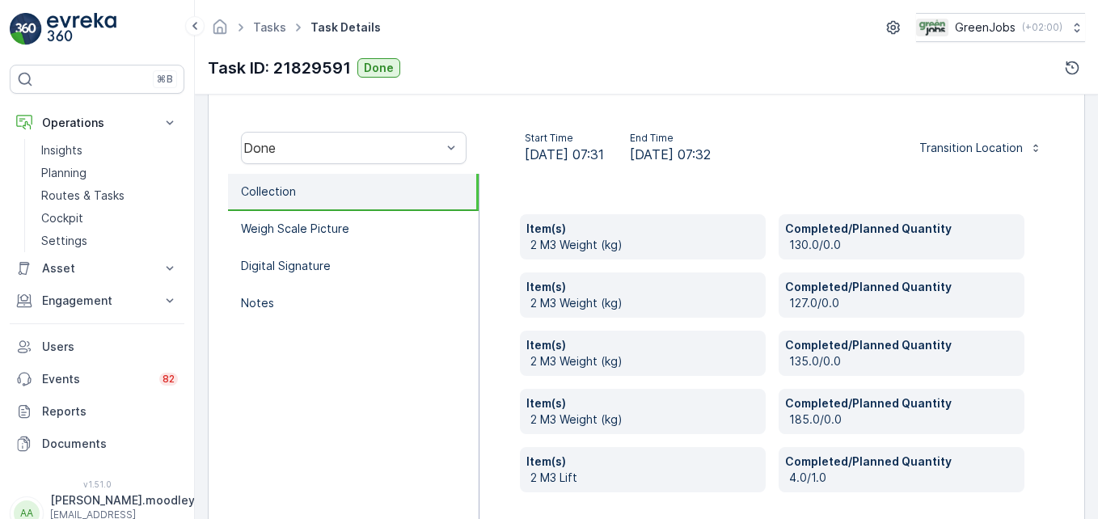
scroll to position [485, 0]
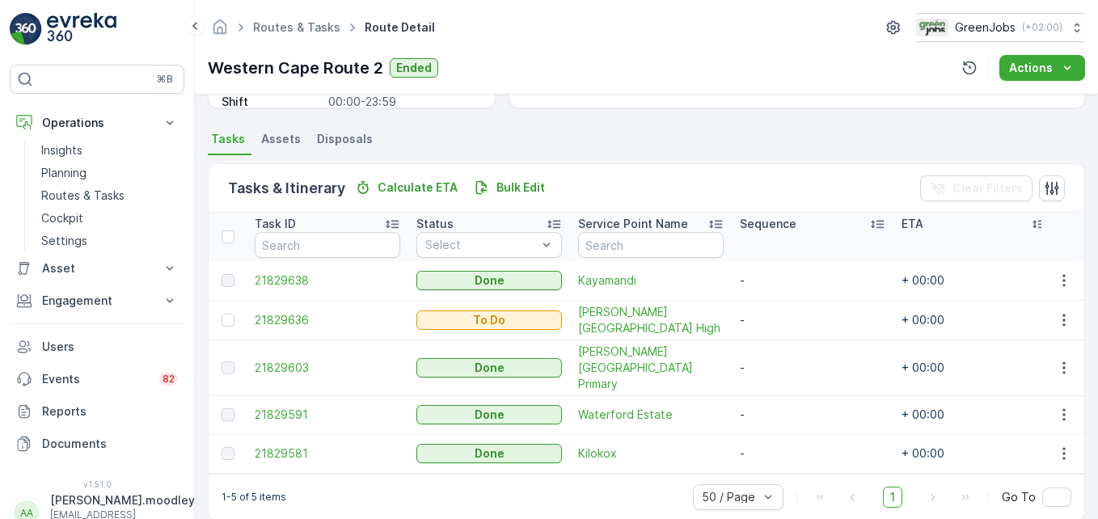
scroll to position [324, 0]
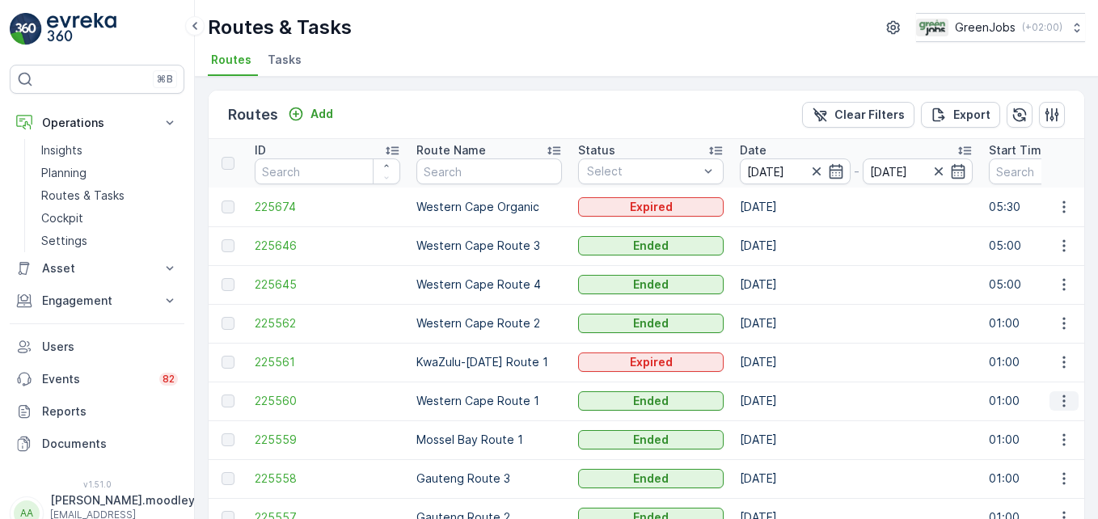
click at [785, 407] on icon "button" at bounding box center [1064, 401] width 16 height 16
click at [785, 421] on span "See More Details" at bounding box center [1026, 425] width 94 height 16
